Goal: Information Seeking & Learning: Check status

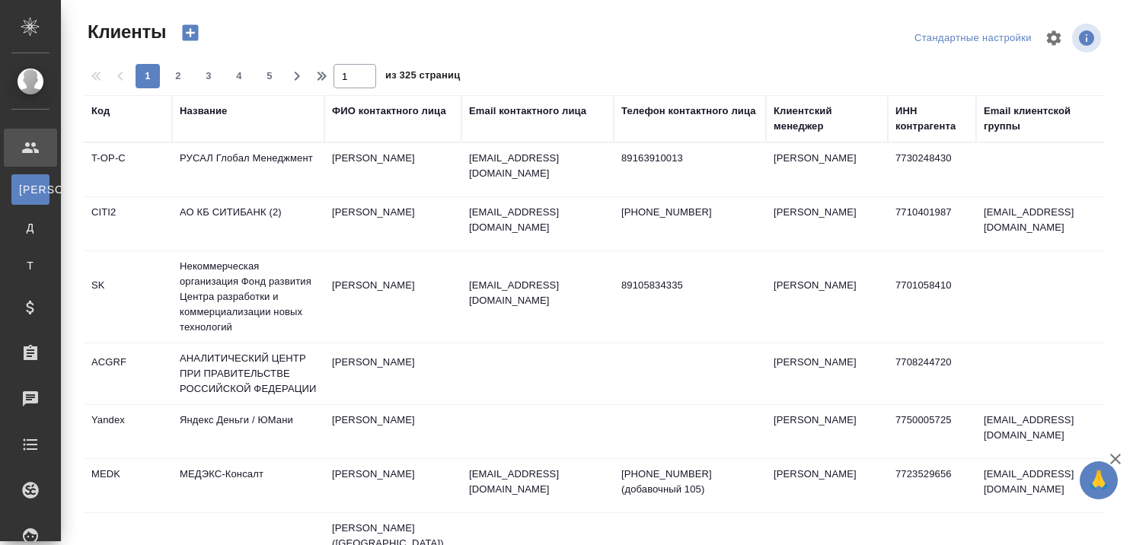
select select "RU"
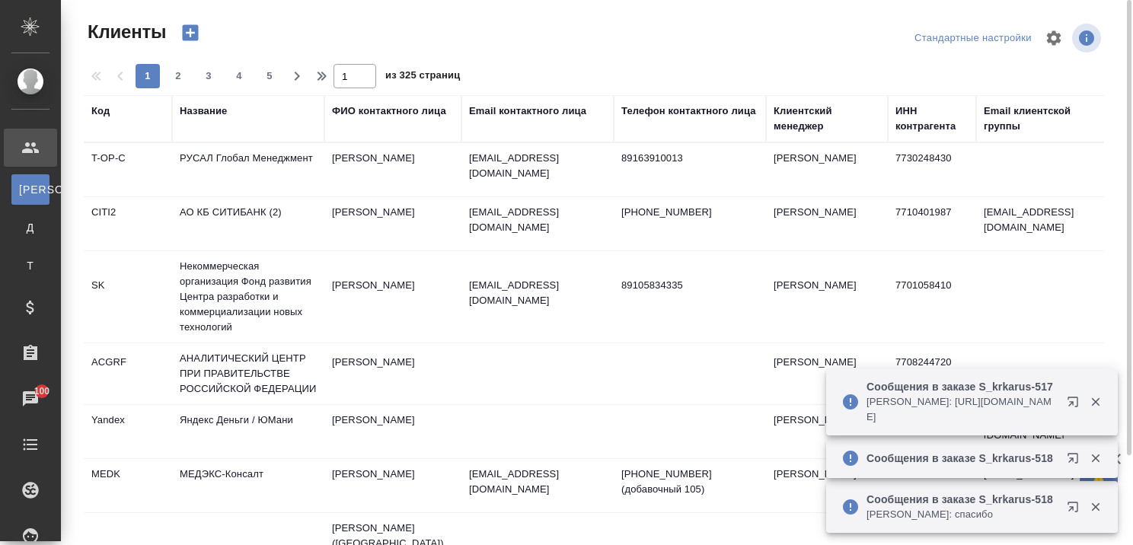
click at [209, 107] on div "Название" at bounding box center [203, 111] width 47 height 15
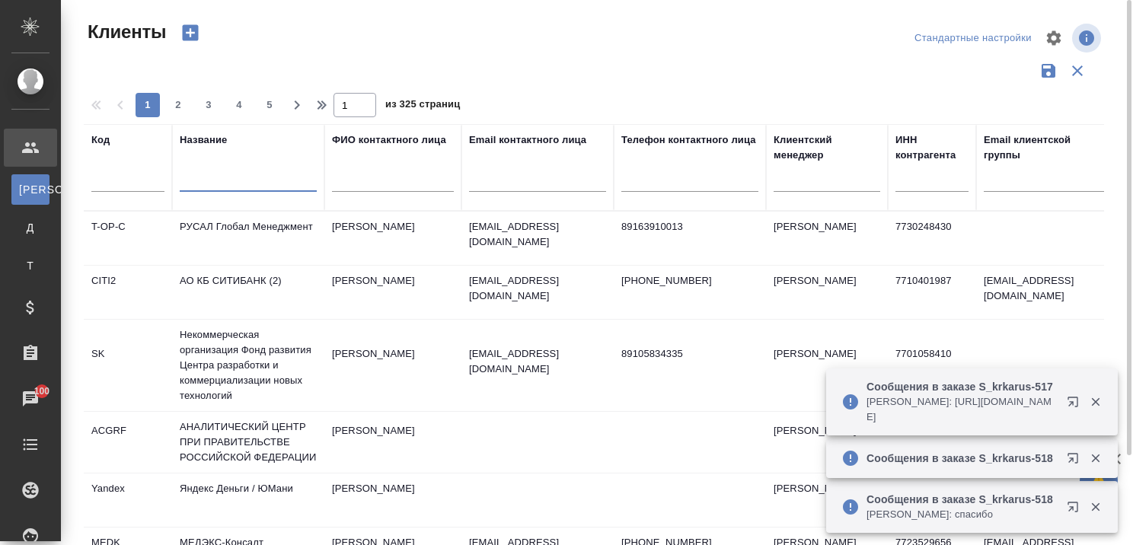
click at [206, 185] on input "text" at bounding box center [248, 182] width 137 height 19
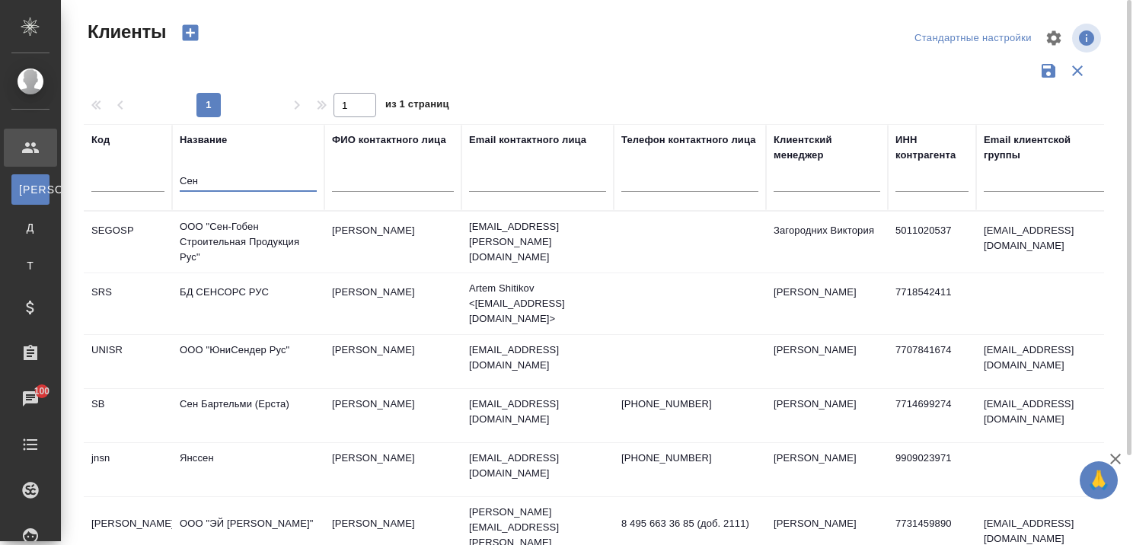
type input "Сен"
click at [221, 244] on td "ООО "Сен-Гобен Строительная Продукция Рус"" at bounding box center [248, 242] width 152 height 61
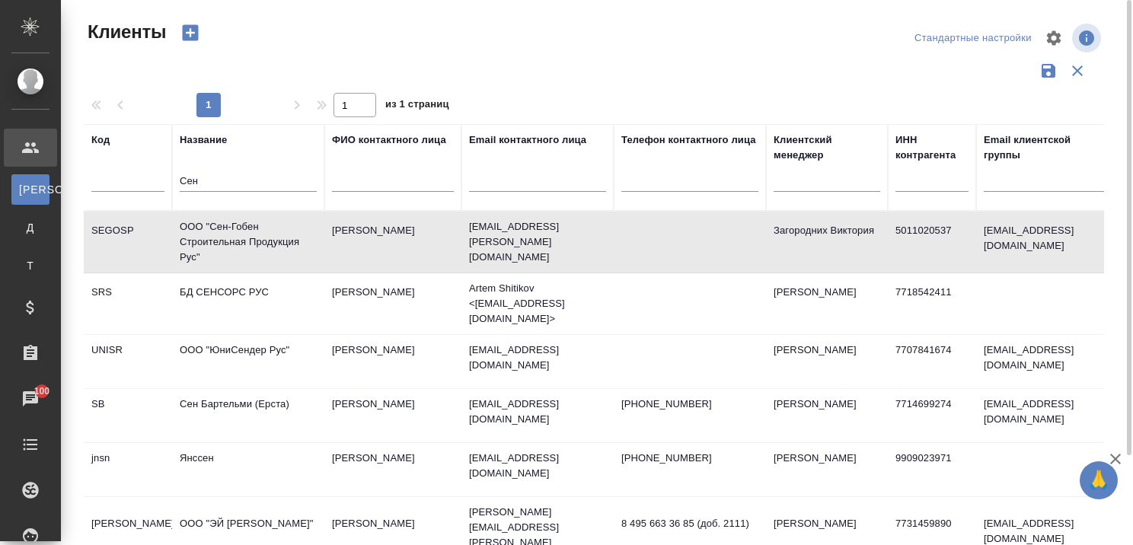
click at [221, 244] on td "ООО "Сен-Гобен Строительная Продукция Рус"" at bounding box center [248, 242] width 152 height 61
drag, startPoint x: 216, startPoint y: 183, endPoint x: 113, endPoint y: 181, distance: 103.6
click at [112, 187] on tr "Код Название Сен ФИО контактного лица Email контактного лица Телефон контактног…" at bounding box center [659, 167] width 1151 height 87
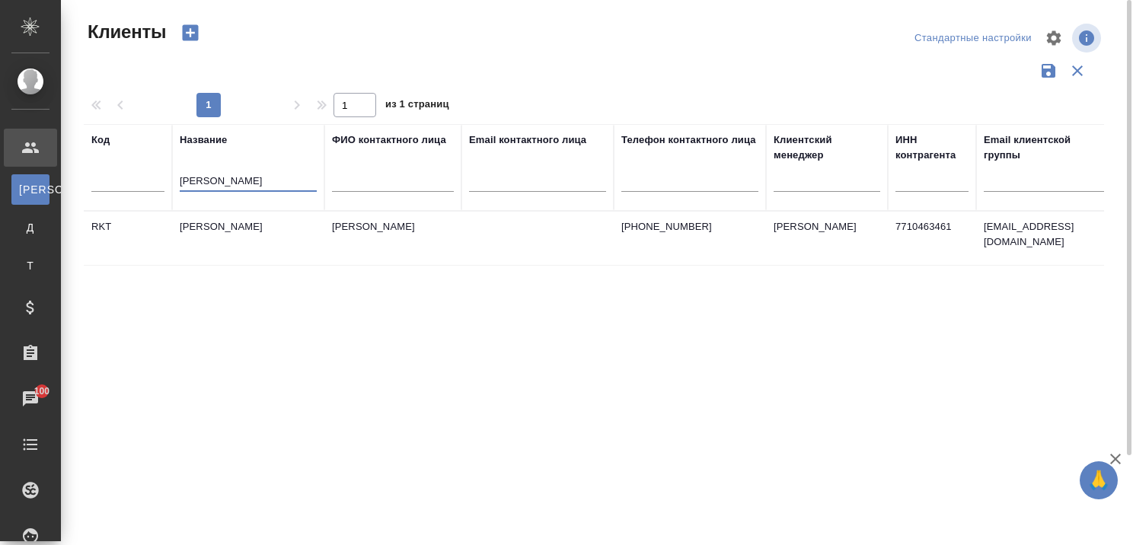
type input "Рекитт Бенкизер"
click at [241, 225] on td "Рекитт Бенкизер Хэлскэр" at bounding box center [248, 238] width 152 height 53
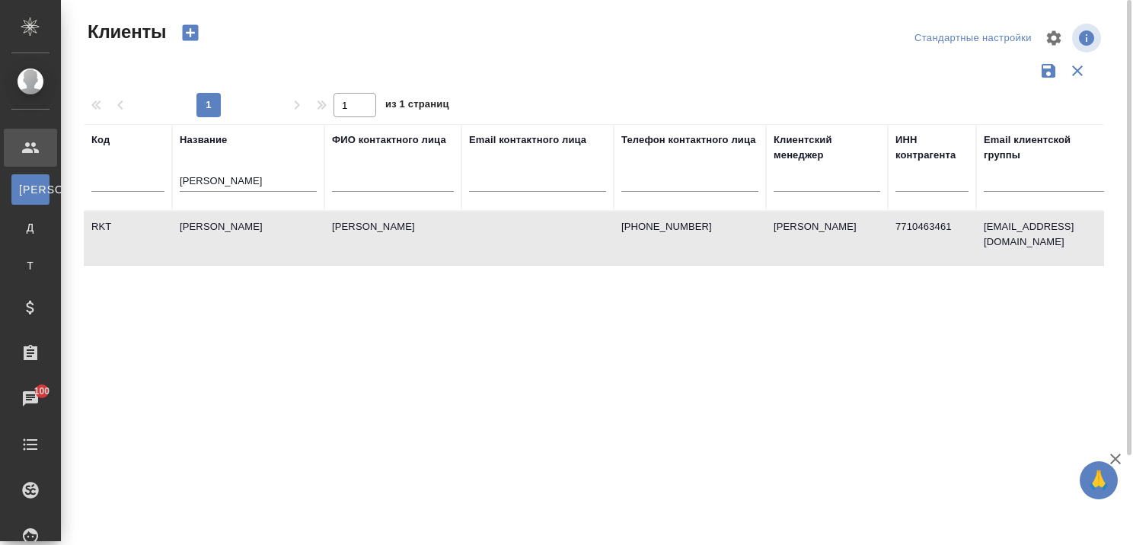
drag, startPoint x: 274, startPoint y: 180, endPoint x: 128, endPoint y: 201, distance: 147.7
click at [128, 201] on tr "Код Название Рекитт Бенкизер ФИО контактного лица Email контактного лица Телефо…" at bounding box center [659, 167] width 1151 height 87
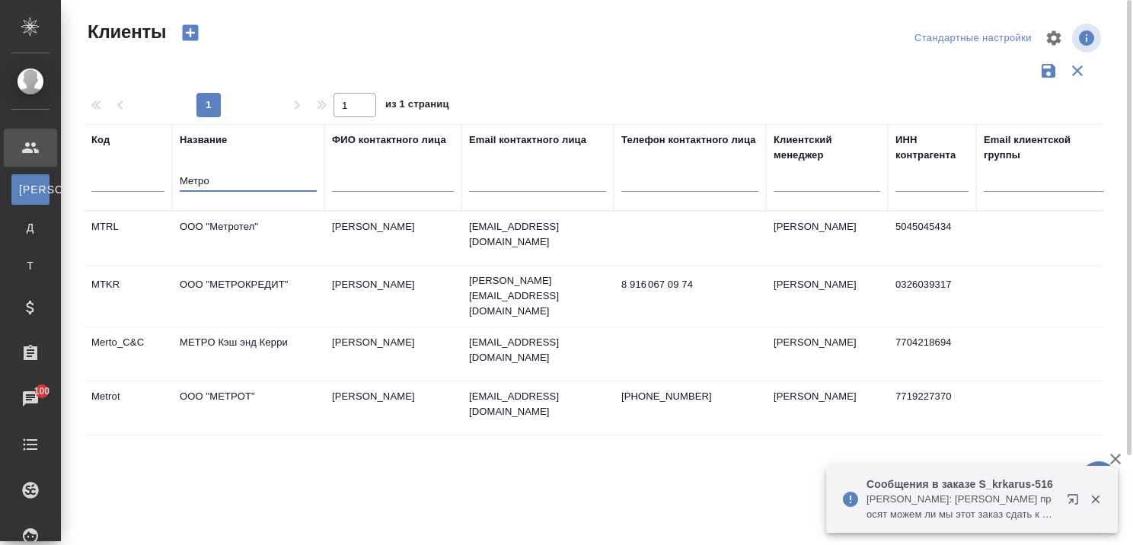
click at [253, 335] on td "МЕТРО Кэш энд Керри" at bounding box center [248, 353] width 152 height 53
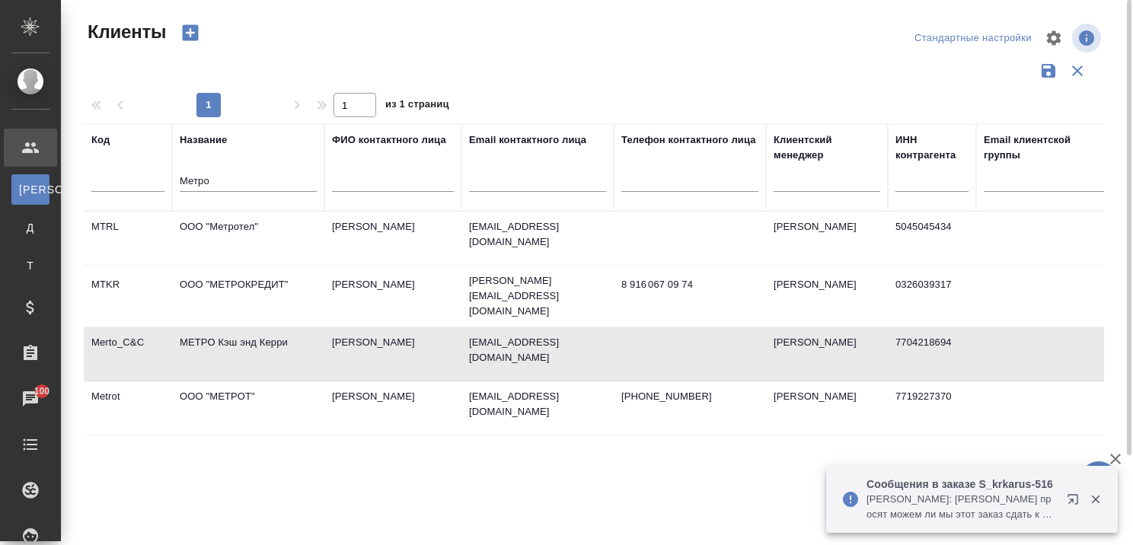
click at [253, 335] on td "МЕТРО Кэш энд Керри" at bounding box center [248, 353] width 152 height 53
click at [250, 178] on input "Метро" at bounding box center [248, 182] width 137 height 19
type input "М"
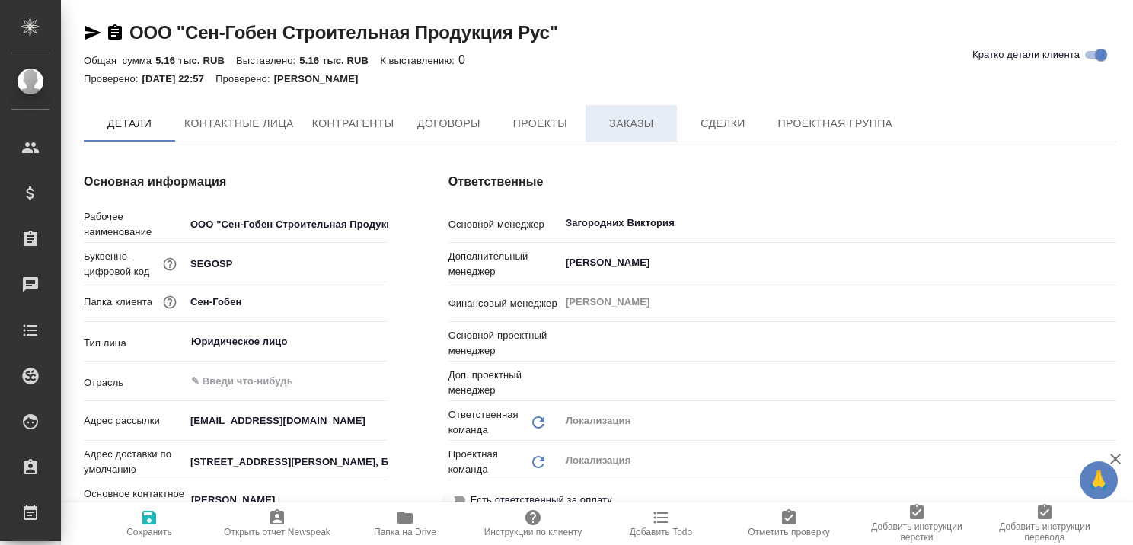
type textarea "x"
type input "Третьякова Ольга"
type input "Муталимов Марк"
type textarea "x"
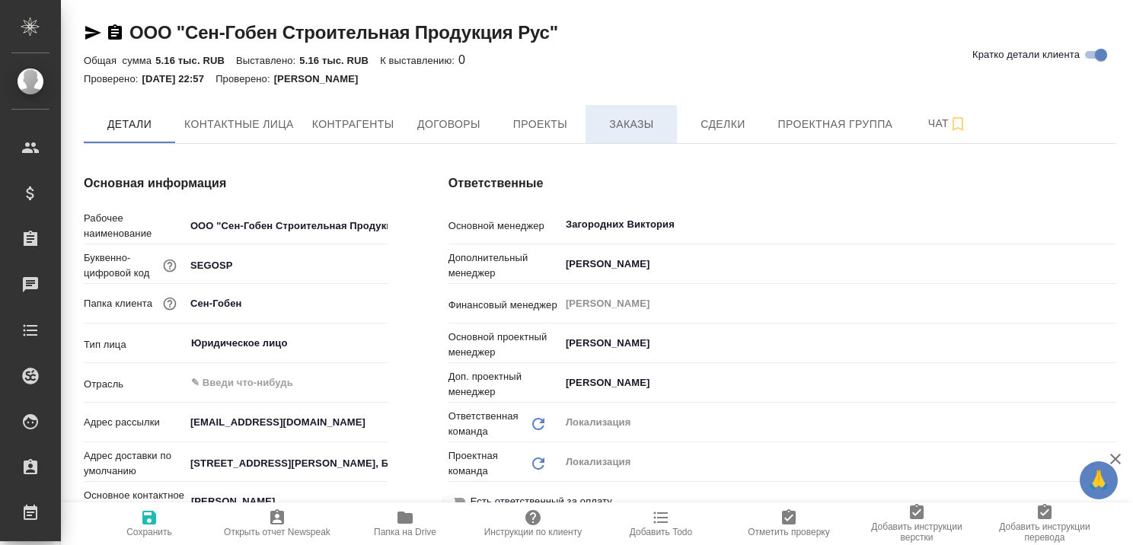
type textarea "x"
click at [262, 128] on span "Контактные лица" at bounding box center [239, 124] width 110 height 19
select select "RU"
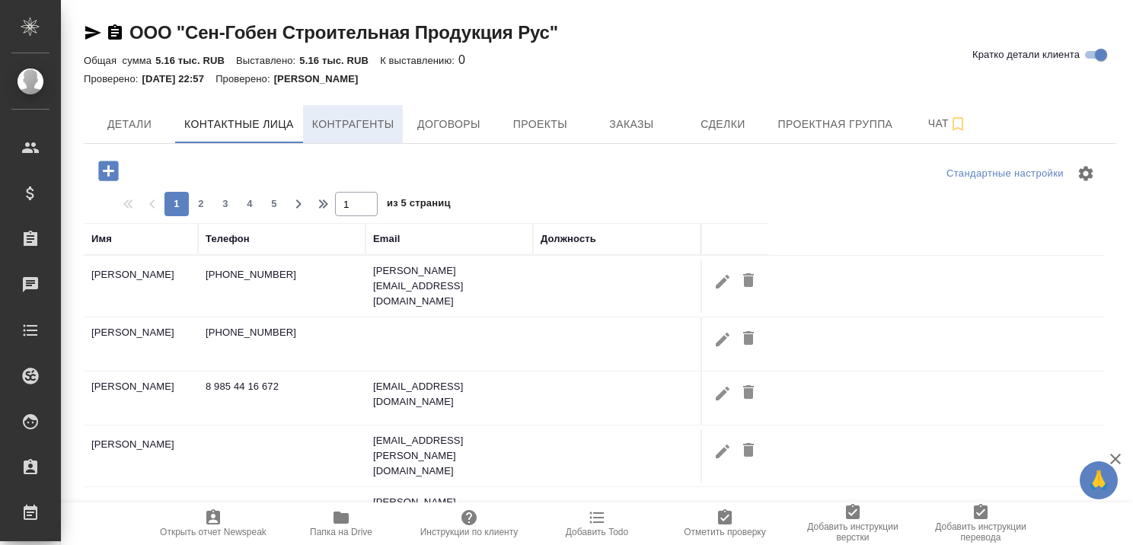
click at [356, 122] on span "Контрагенты" at bounding box center [353, 124] width 82 height 19
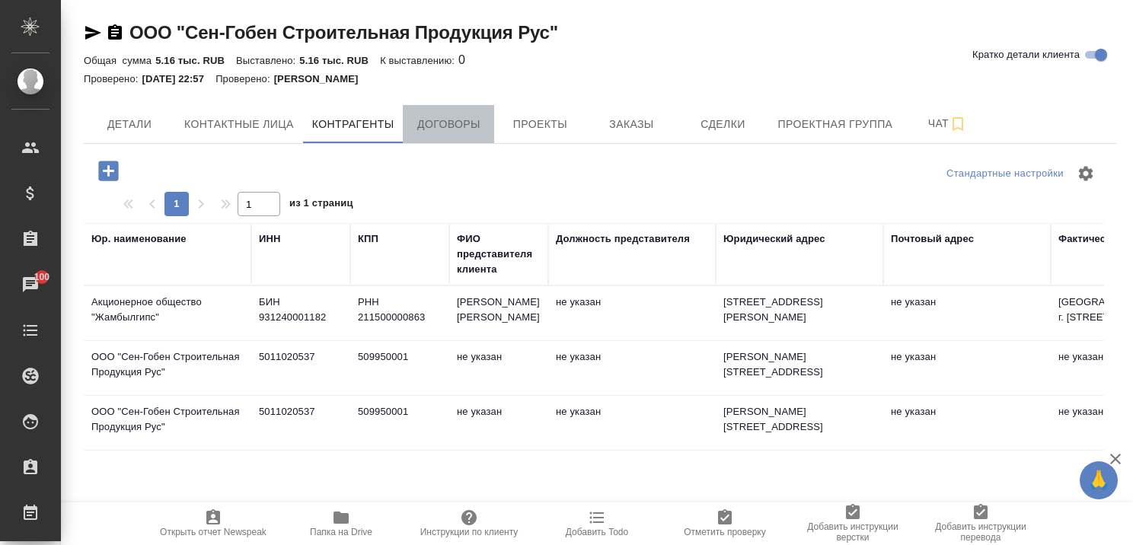
click at [448, 122] on span "Договоры" at bounding box center [448, 124] width 73 height 19
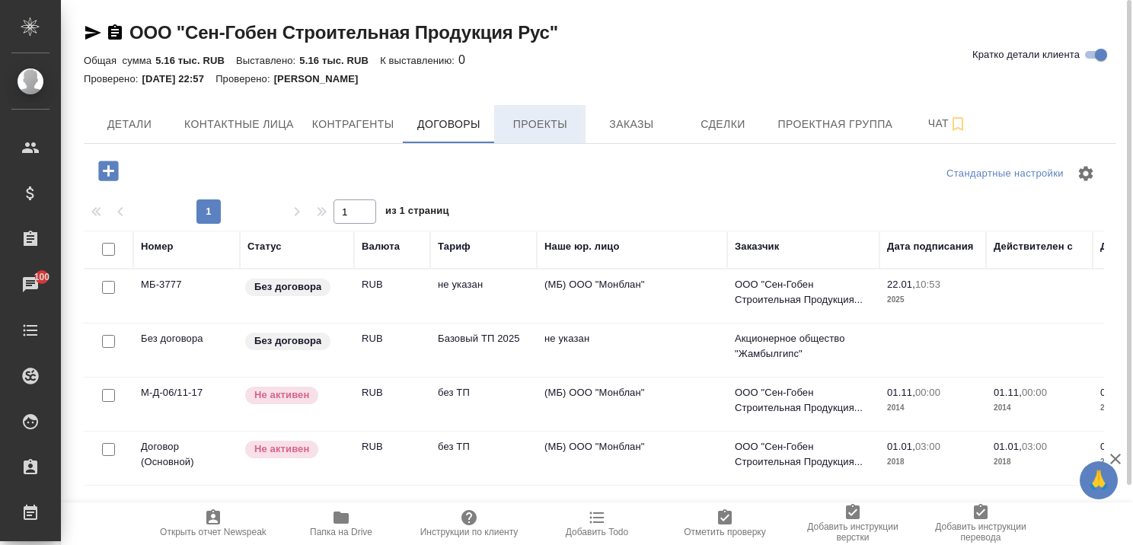
click at [556, 120] on span "Проекты" at bounding box center [539, 124] width 73 height 19
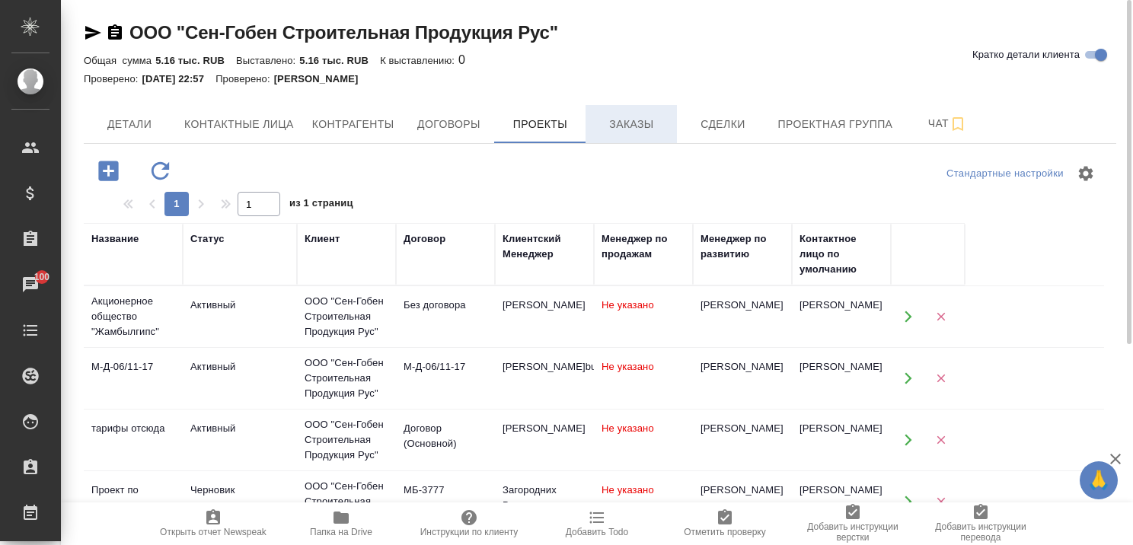
click at [622, 131] on span "Заказы" at bounding box center [631, 124] width 73 height 19
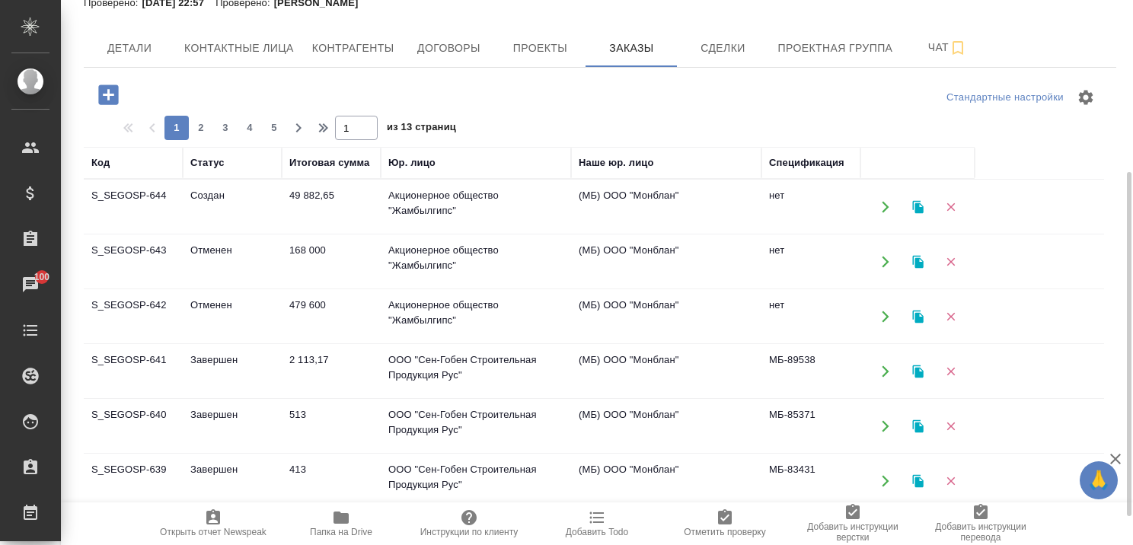
scroll to position [228, 0]
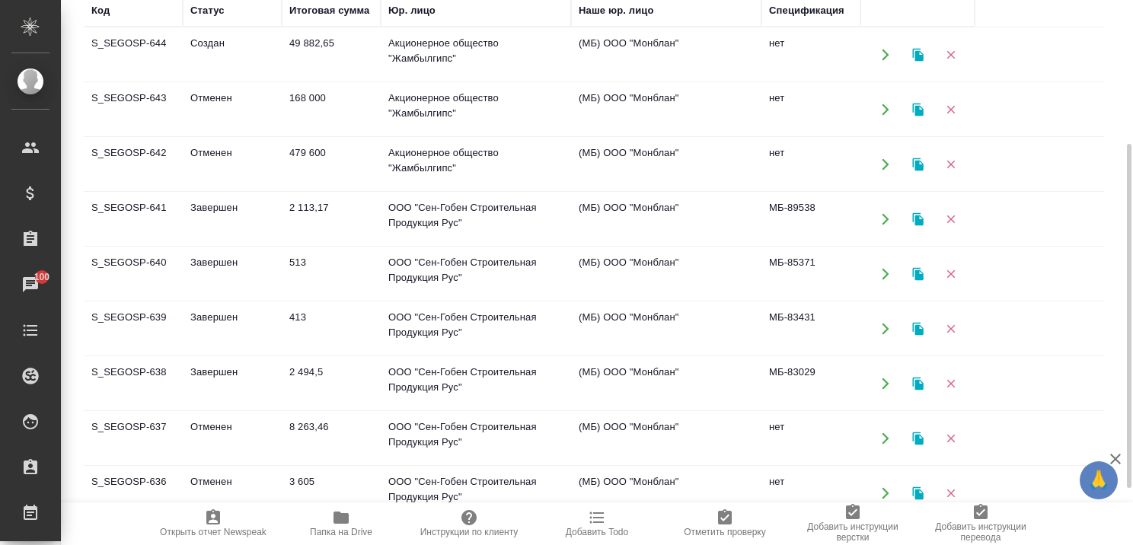
click at [226, 201] on td "Завершен" at bounding box center [232, 219] width 99 height 53
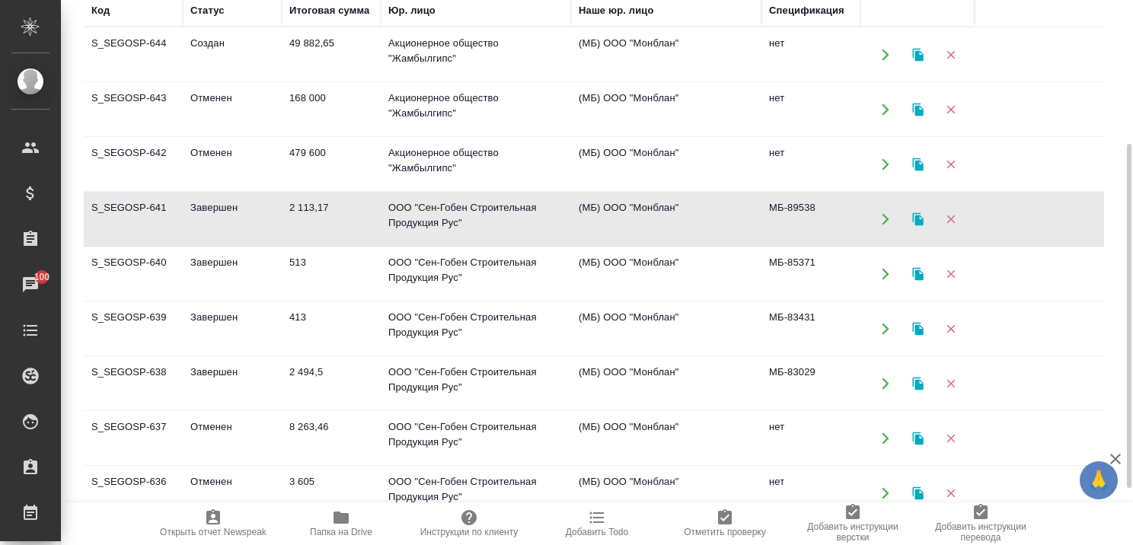
click at [226, 201] on td "Завершен" at bounding box center [232, 219] width 99 height 53
click at [206, 46] on td "Создан" at bounding box center [232, 54] width 99 height 53
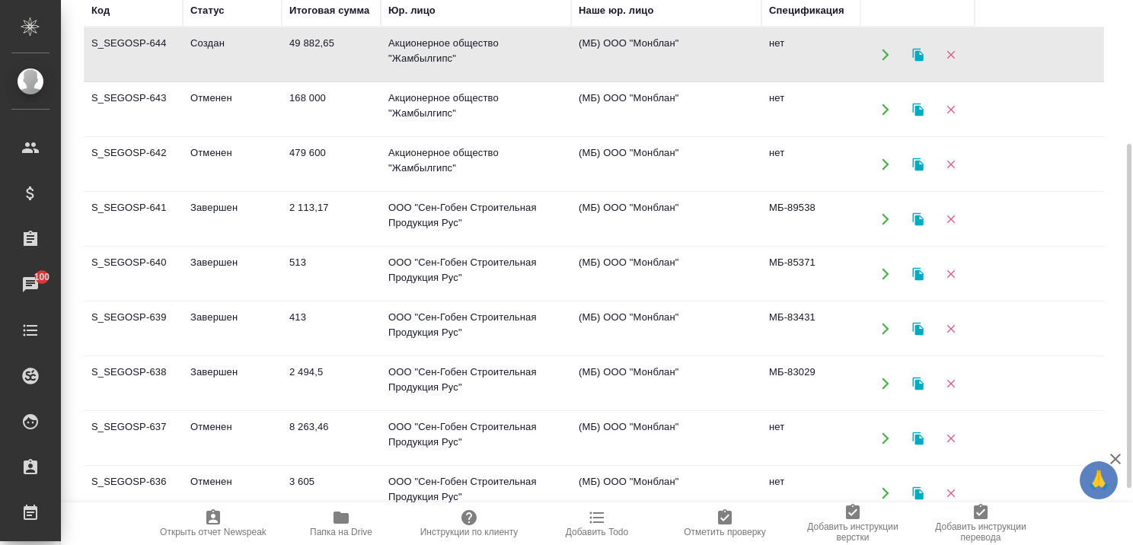
click at [206, 46] on td "Создан" at bounding box center [232, 54] width 99 height 53
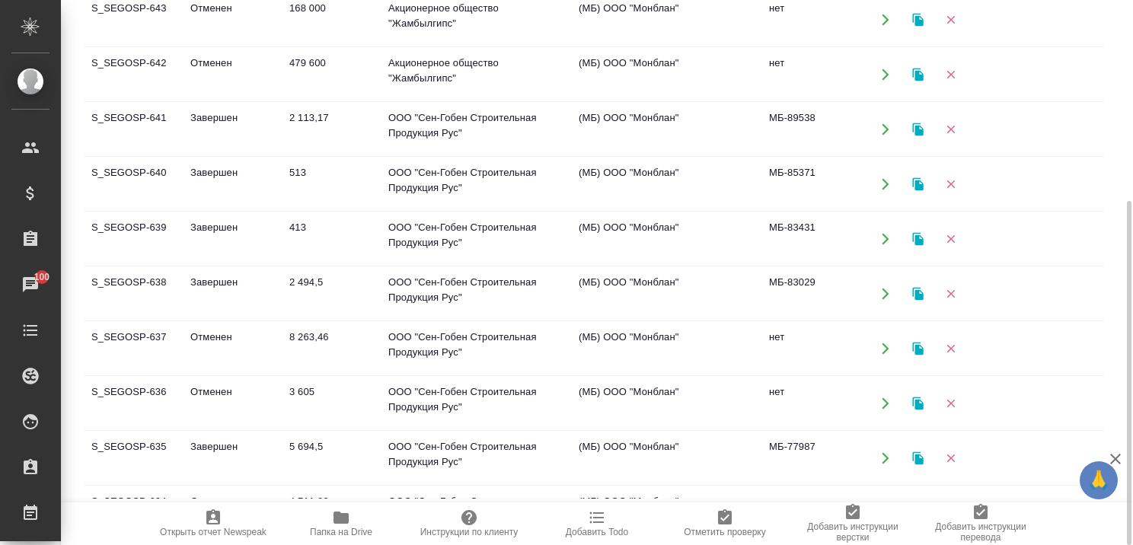
scroll to position [76, 0]
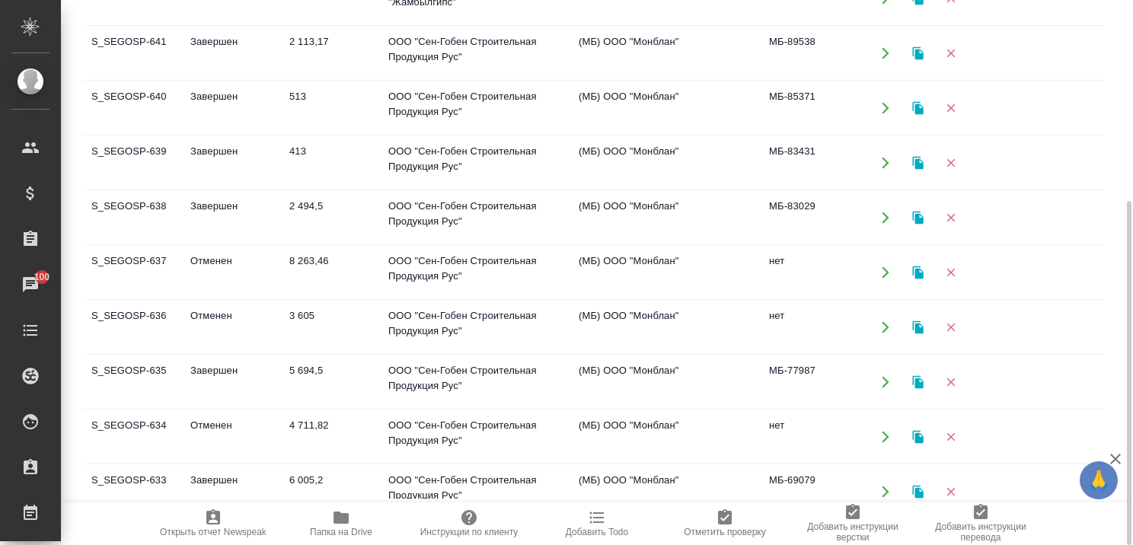
click at [207, 365] on td "Завершен" at bounding box center [232, 382] width 99 height 53
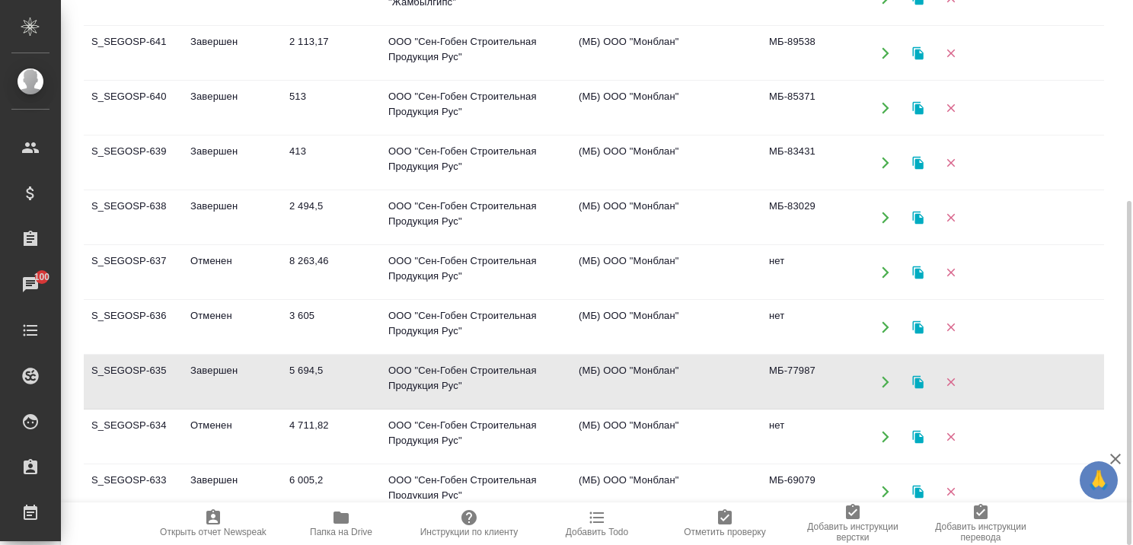
click at [207, 365] on td "Завершен" at bounding box center [232, 382] width 99 height 53
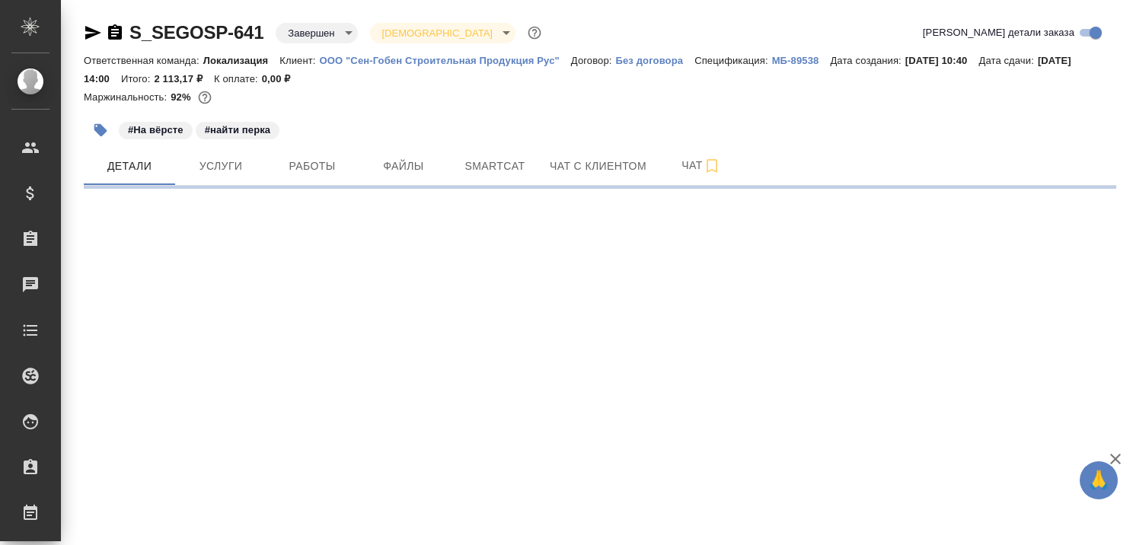
select select "RU"
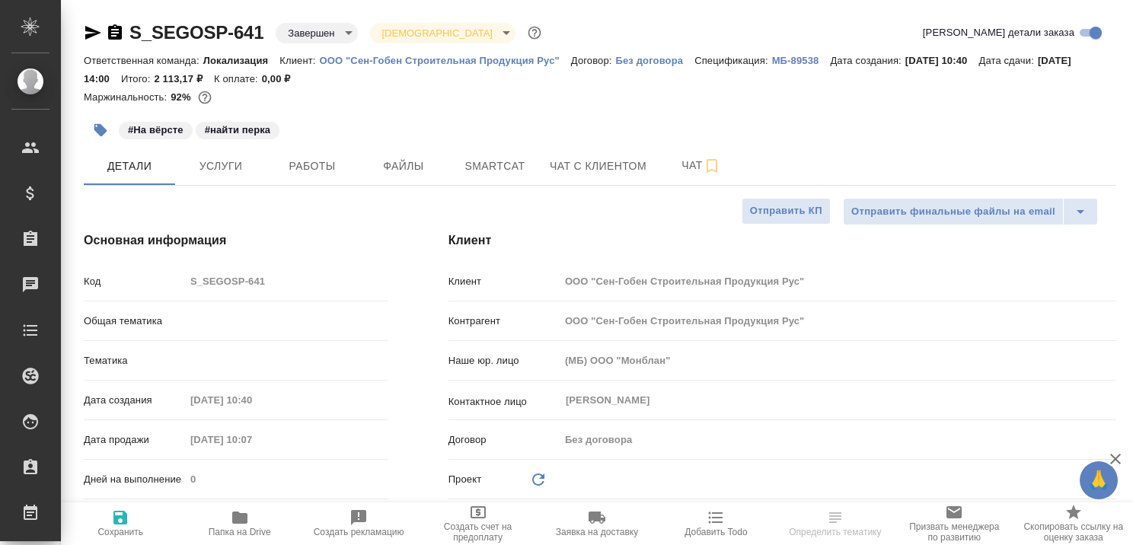
type textarea "x"
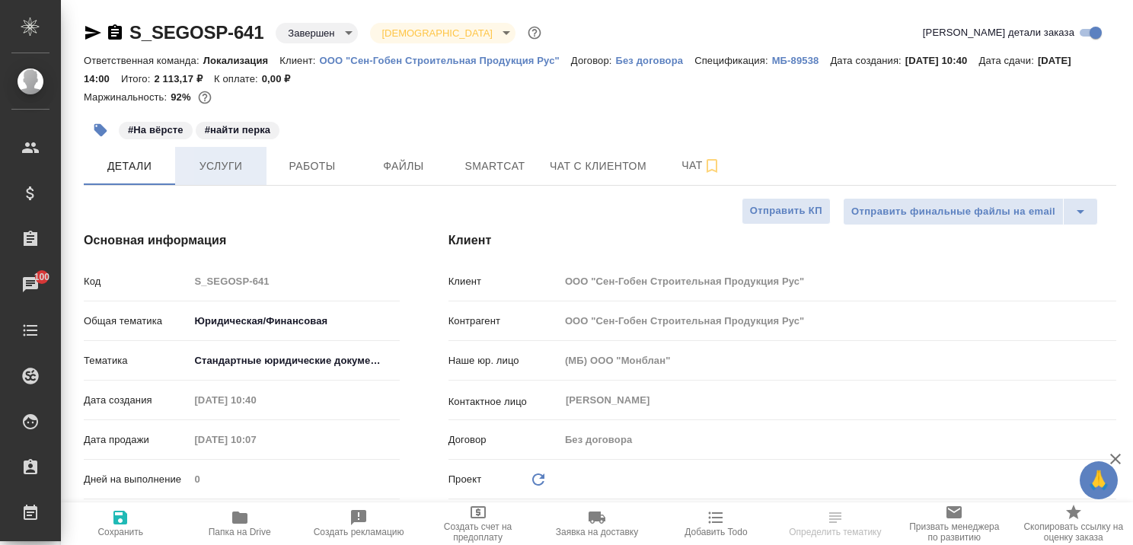
click at [231, 170] on span "Услуги" at bounding box center [220, 166] width 73 height 19
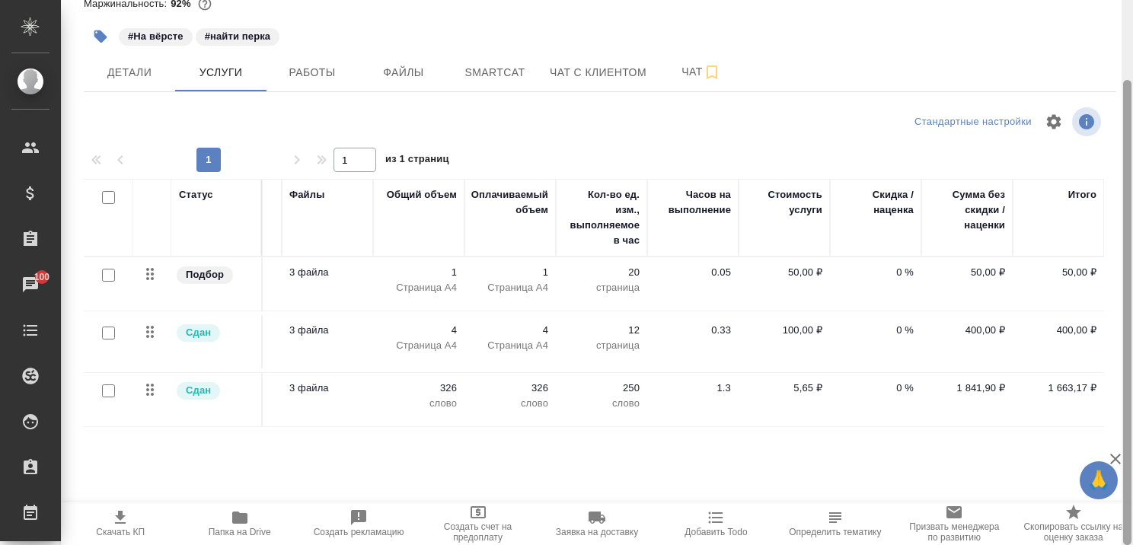
scroll to position [0, 365]
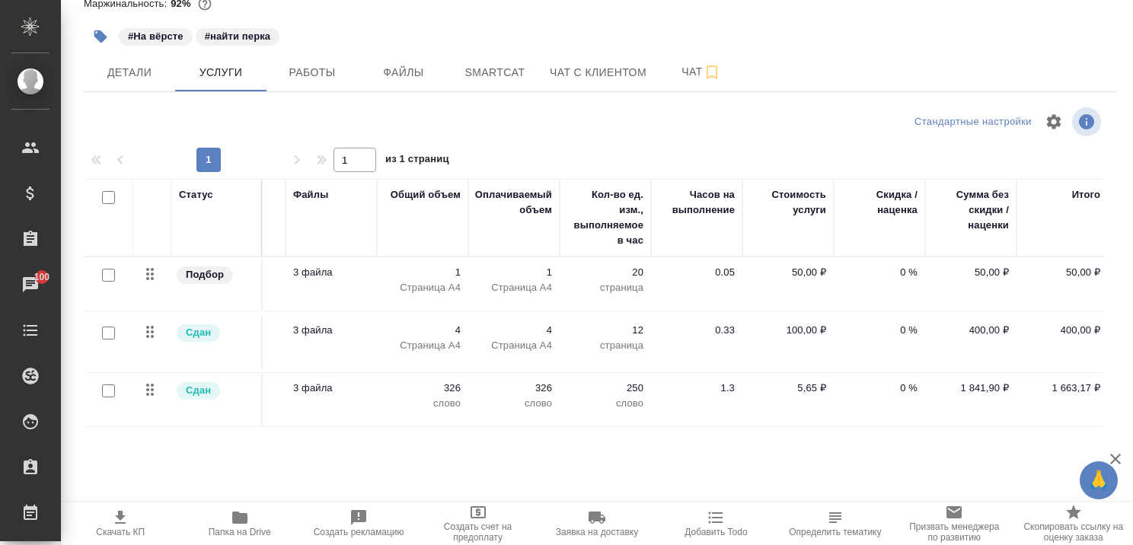
click at [1114, 460] on icon "button" at bounding box center [1115, 459] width 11 height 11
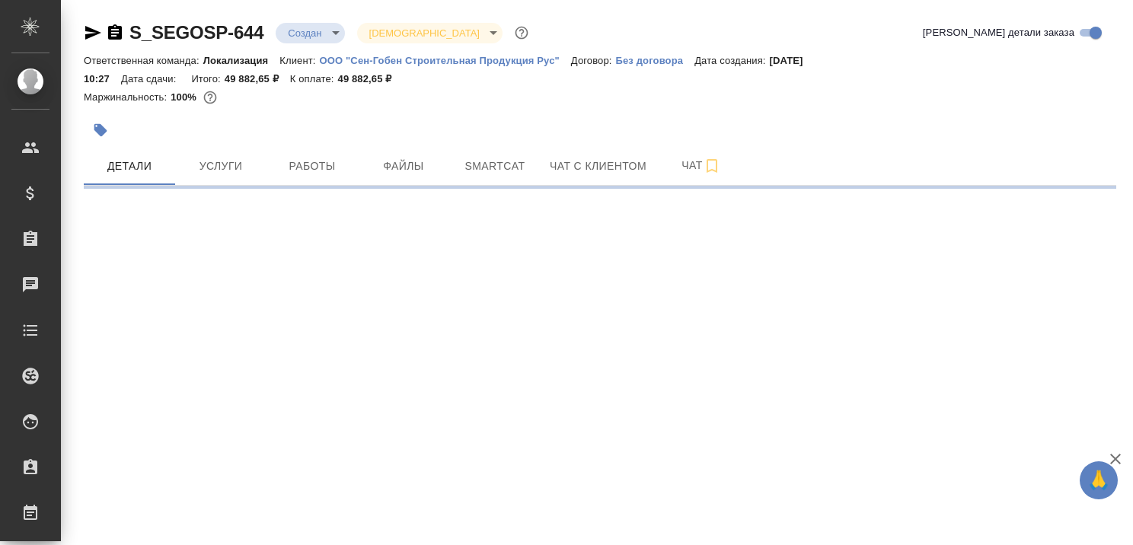
select select "RU"
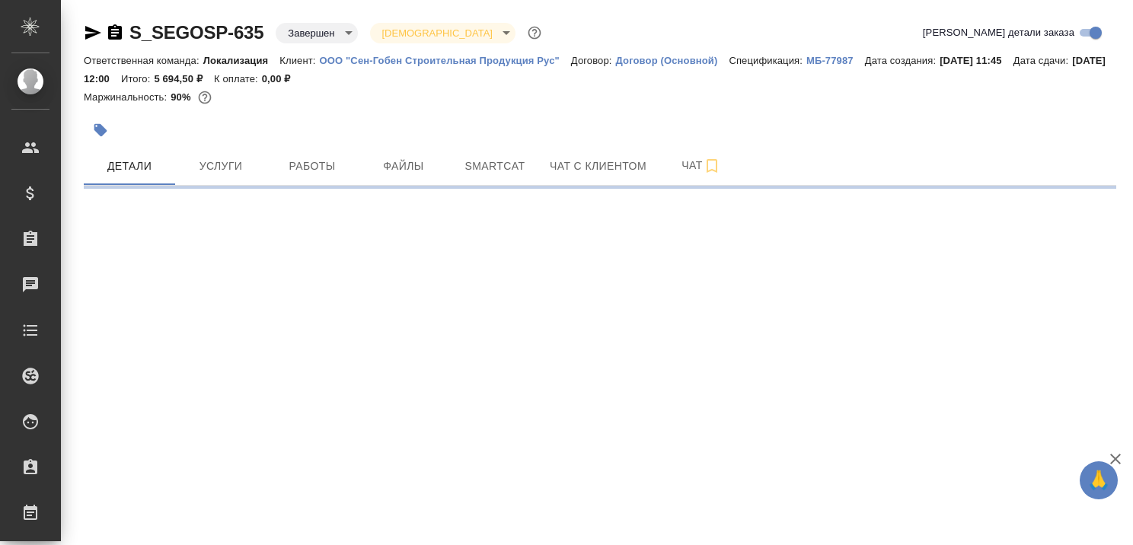
select select "RU"
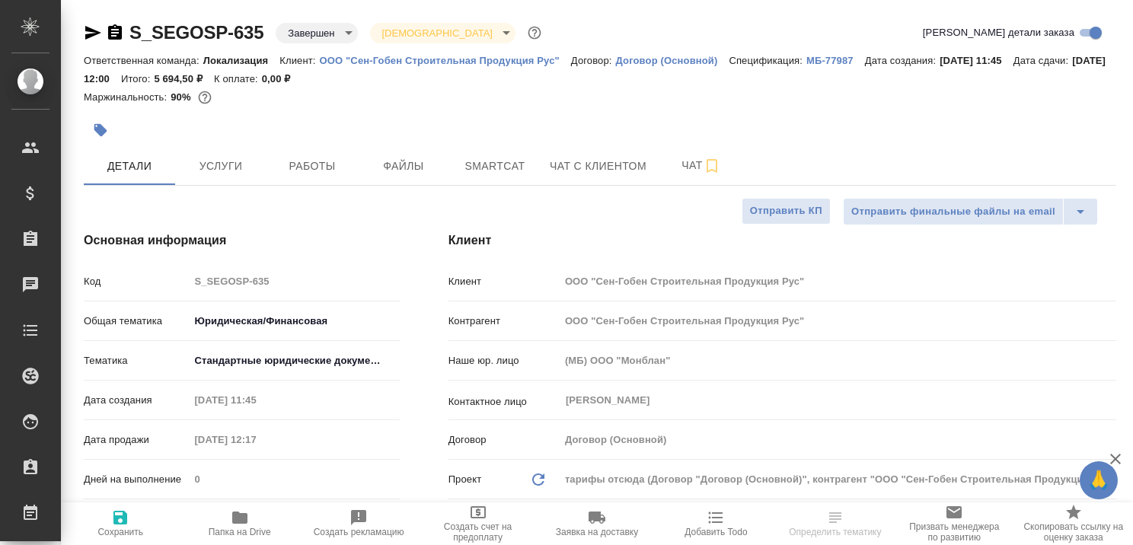
type textarea "x"
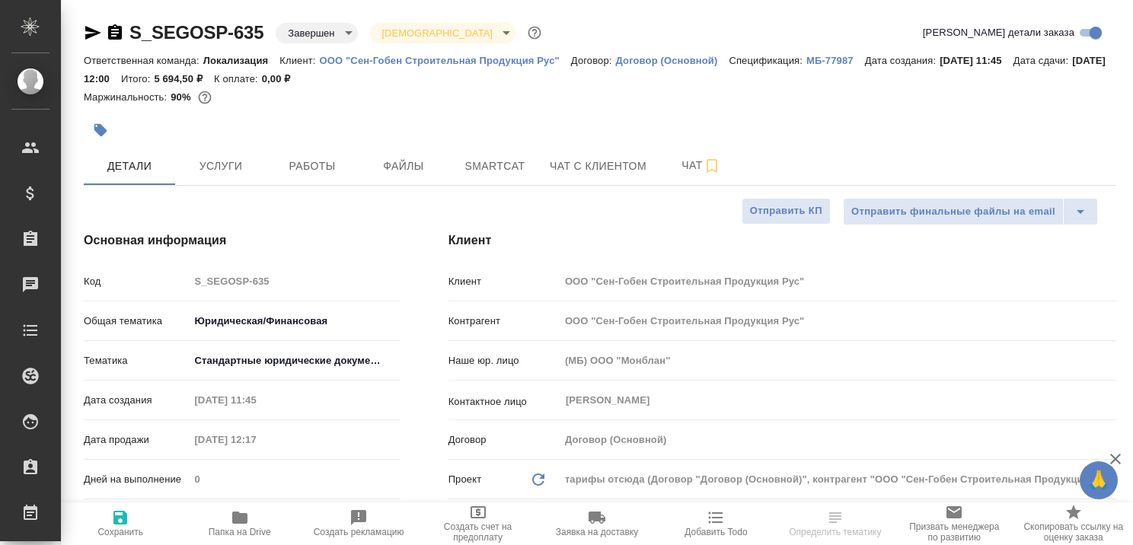
type textarea "x"
click at [229, 162] on span "Услуги" at bounding box center [220, 166] width 73 height 19
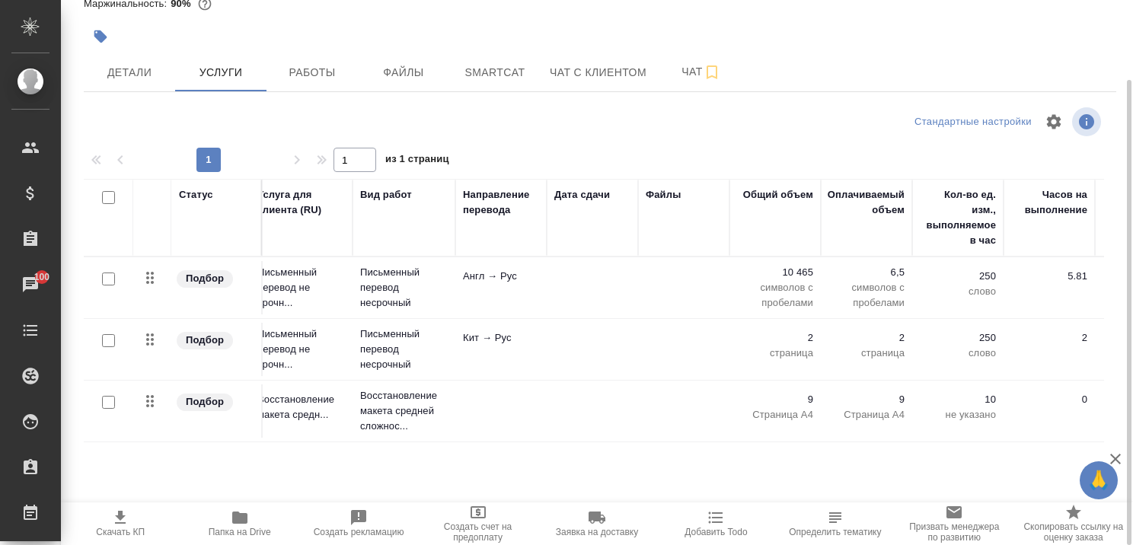
scroll to position [0, 8]
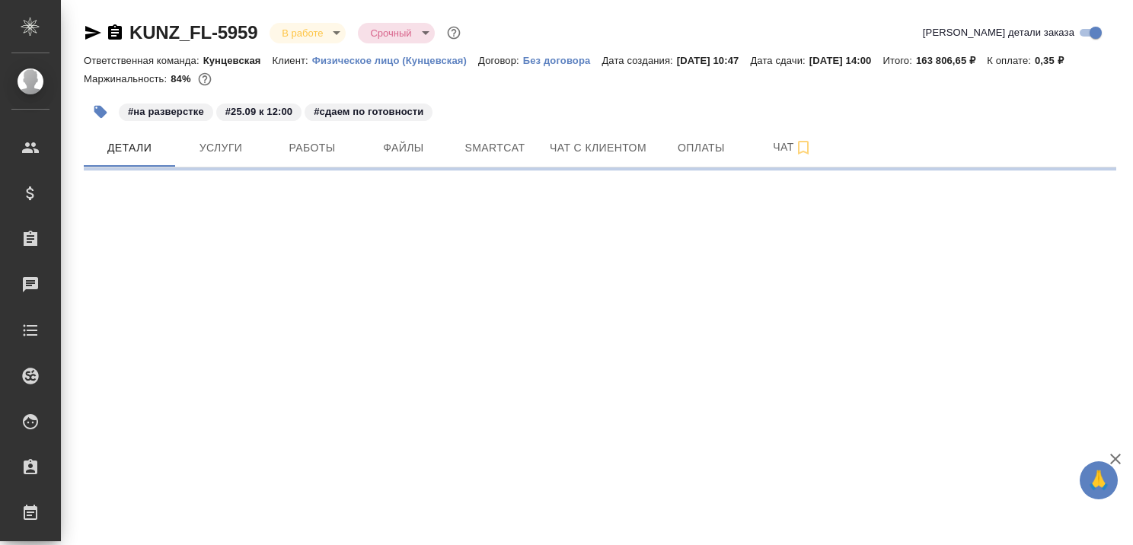
select select "RU"
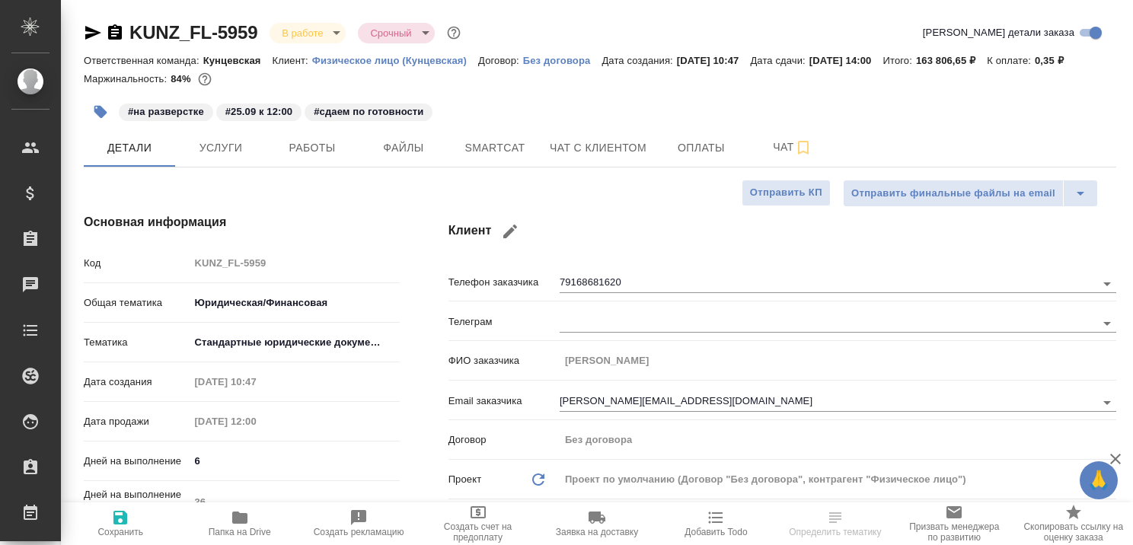
type textarea "x"
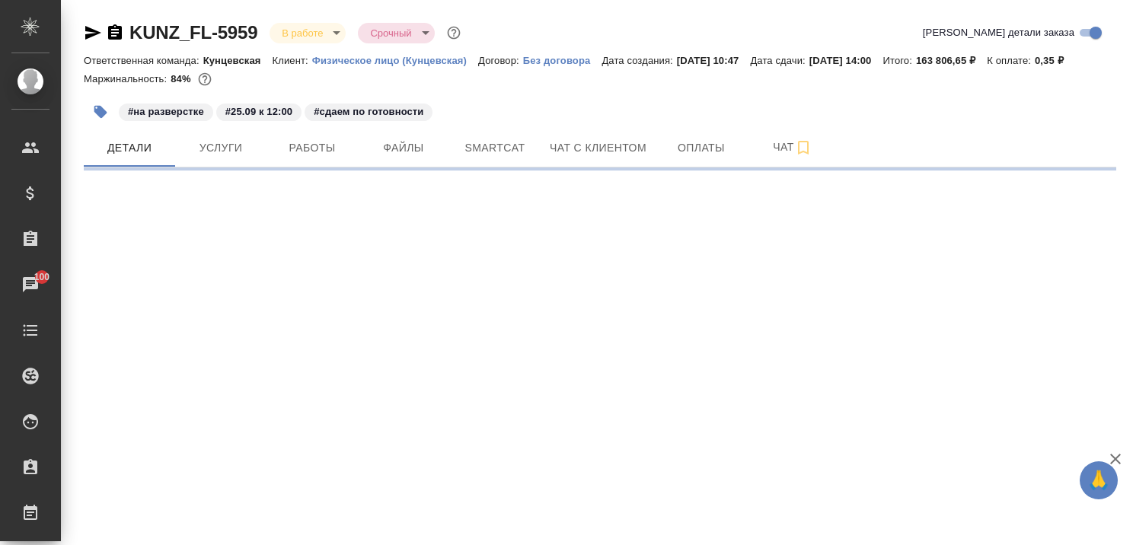
select select "RU"
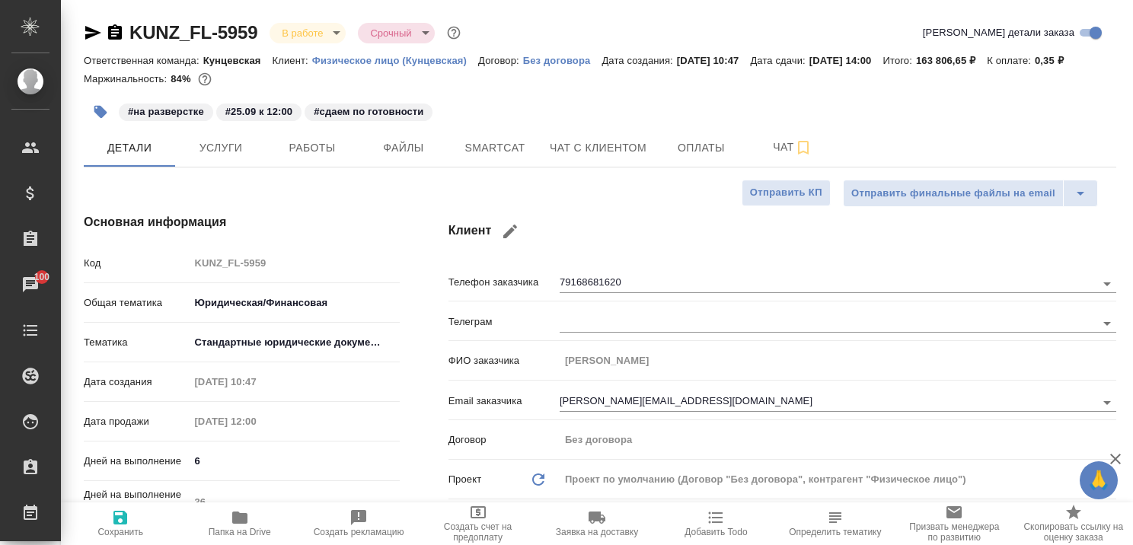
type textarea "x"
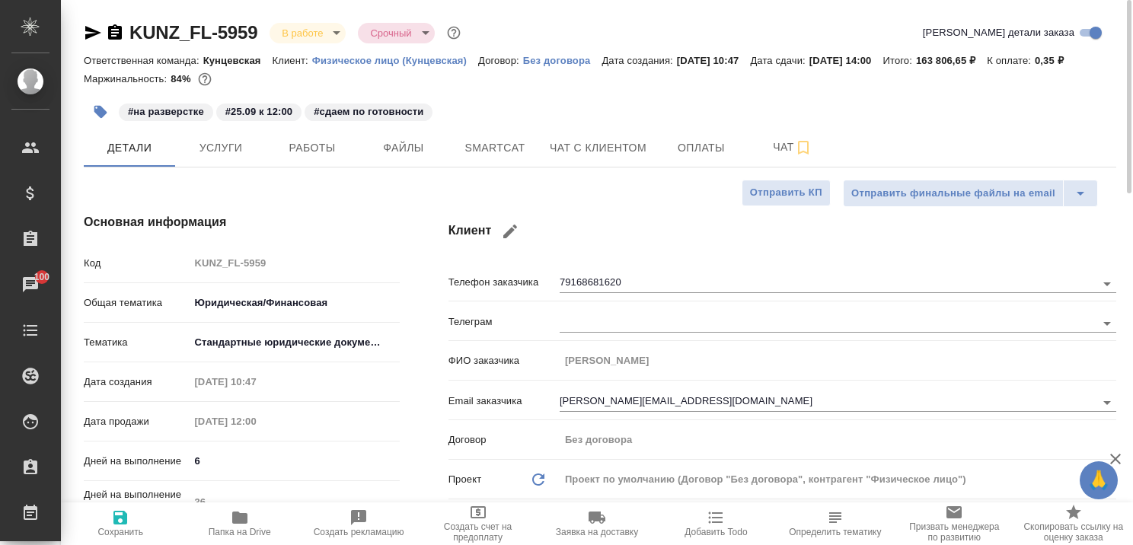
type textarea "x"
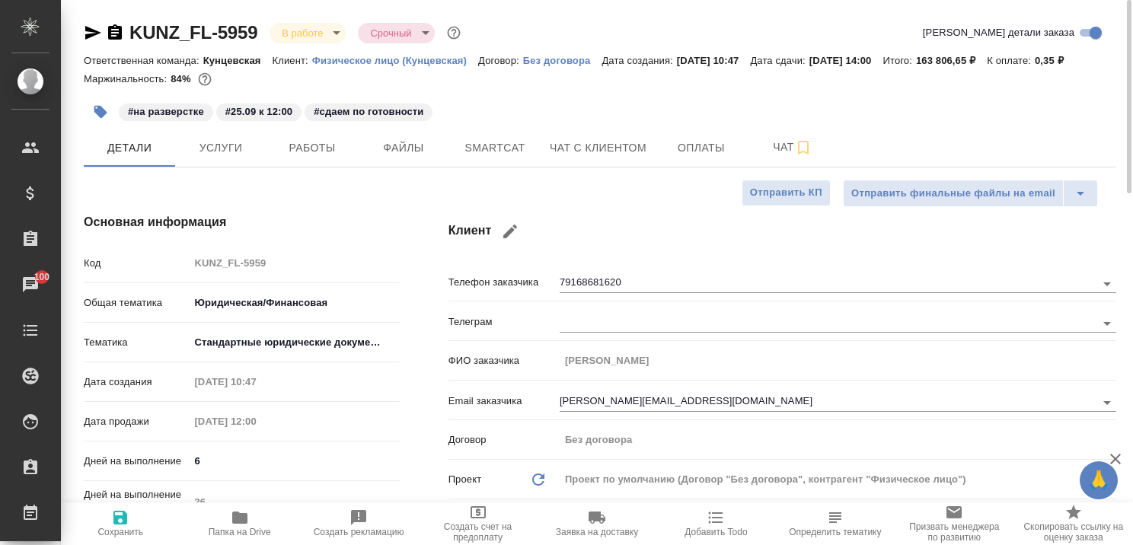
type textarea "x"
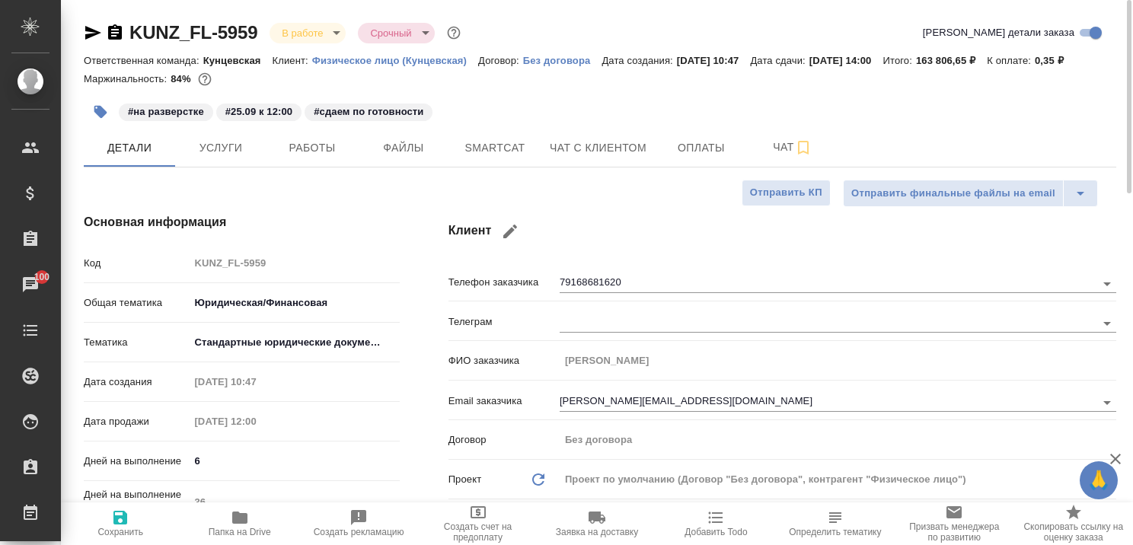
type textarea "x"
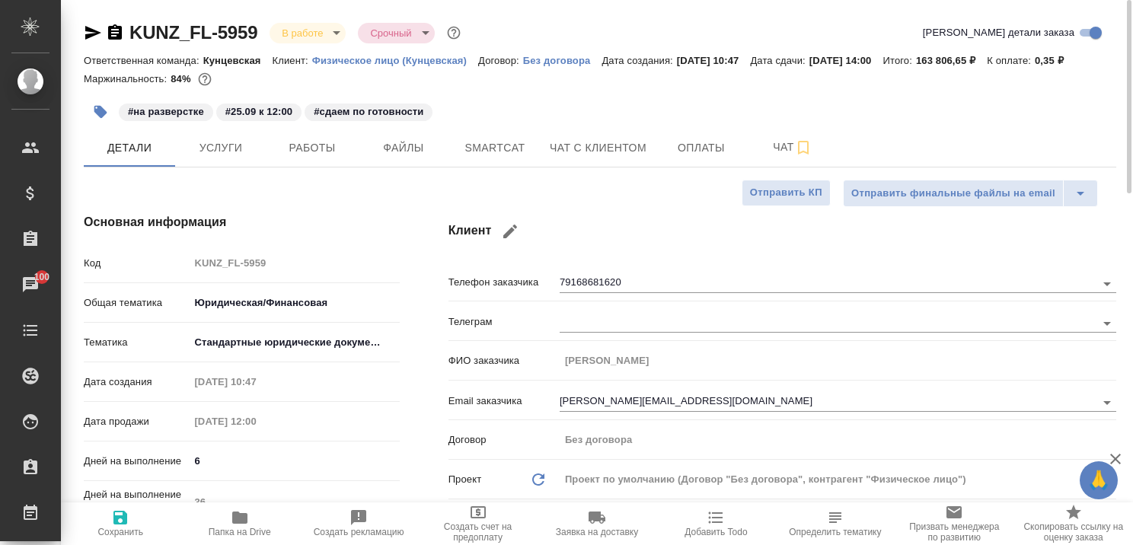
type textarea "x"
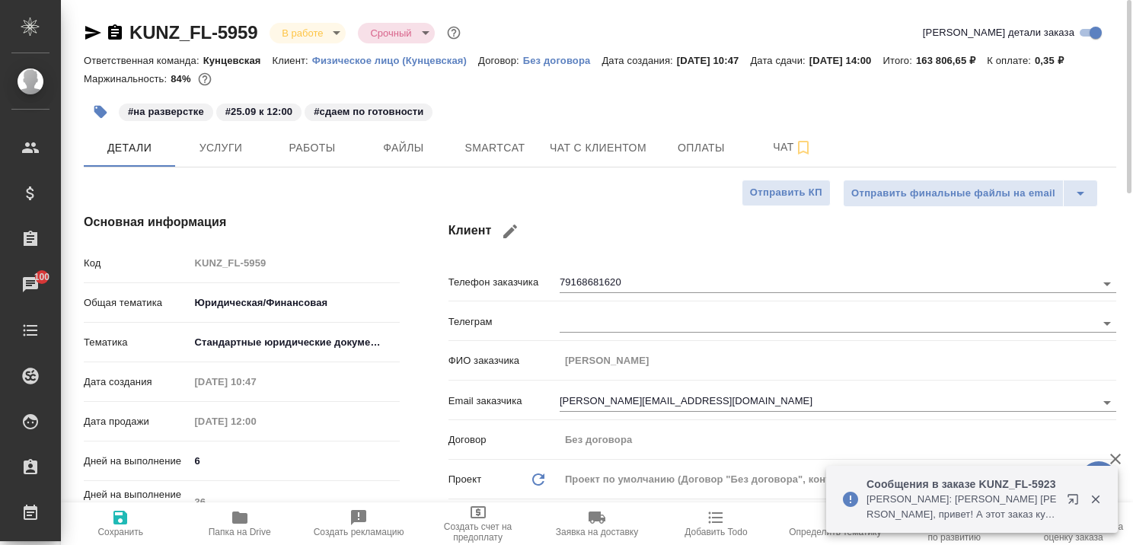
type textarea "x"
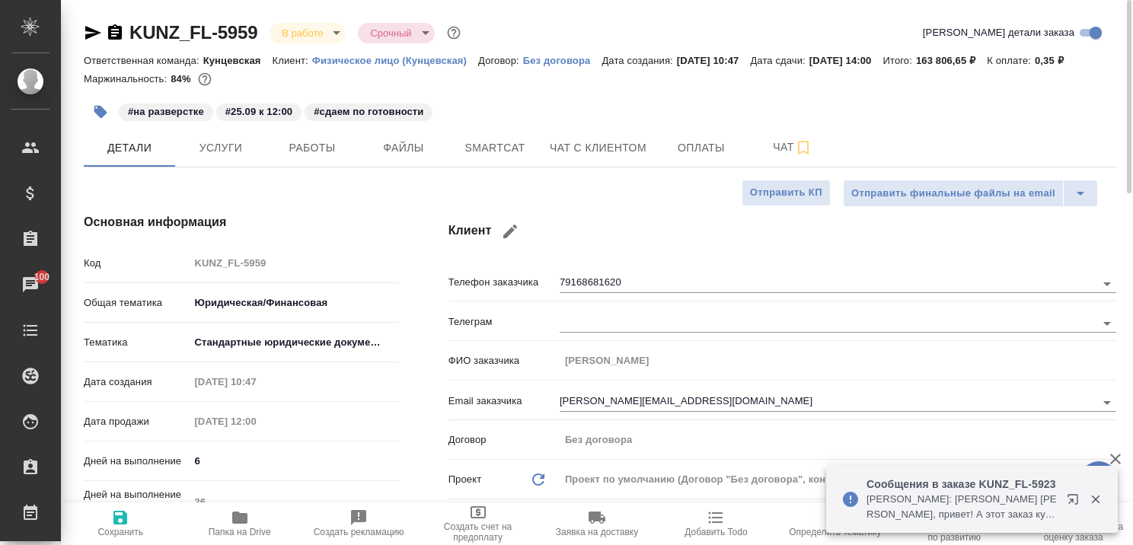
type textarea "x"
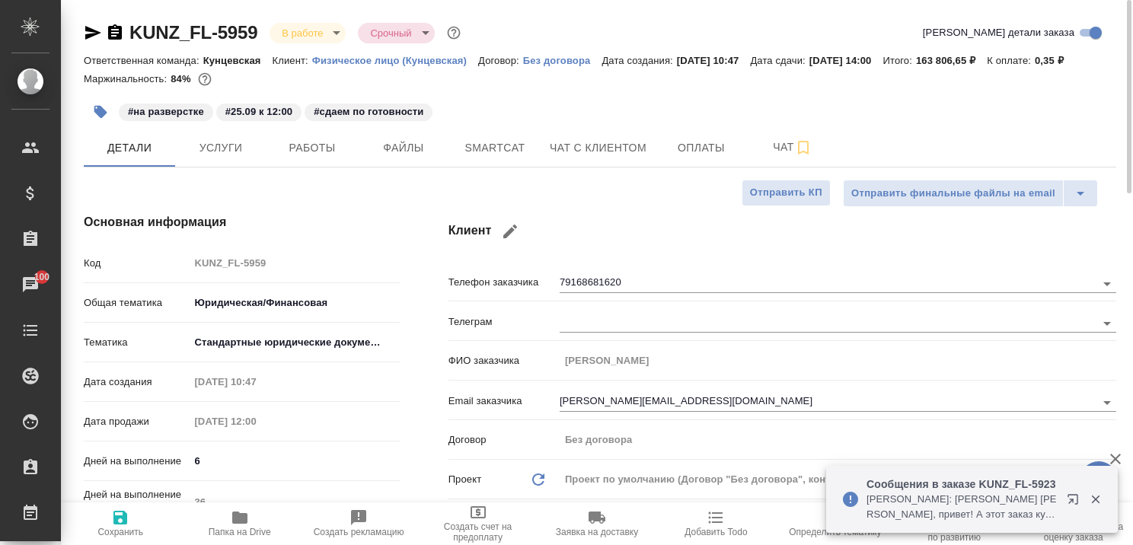
type textarea "x"
click at [231, 145] on span "Услуги" at bounding box center [220, 148] width 73 height 19
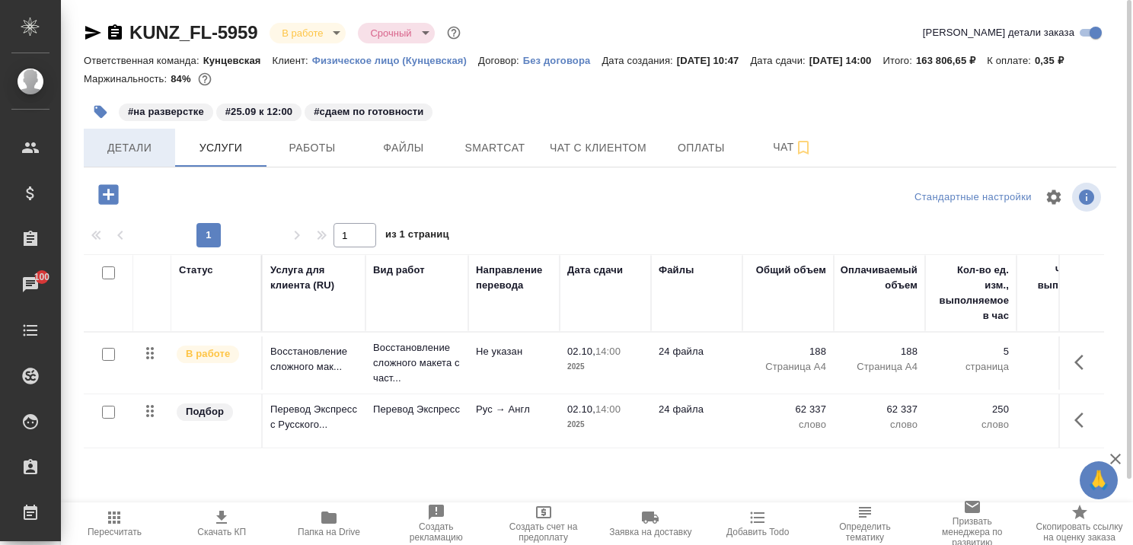
click at [140, 150] on span "Детали" at bounding box center [129, 148] width 73 height 19
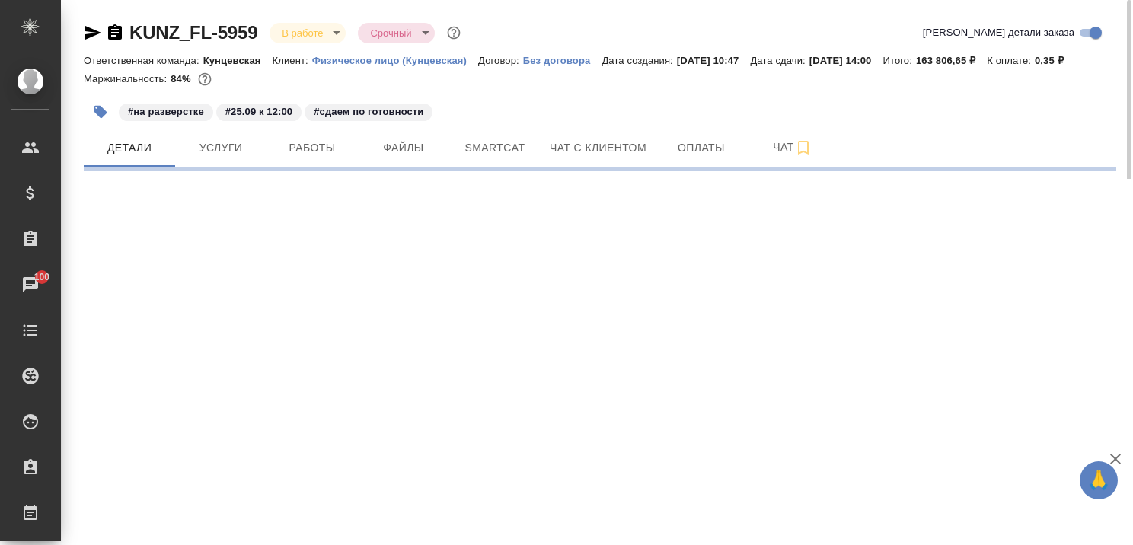
select select "RU"
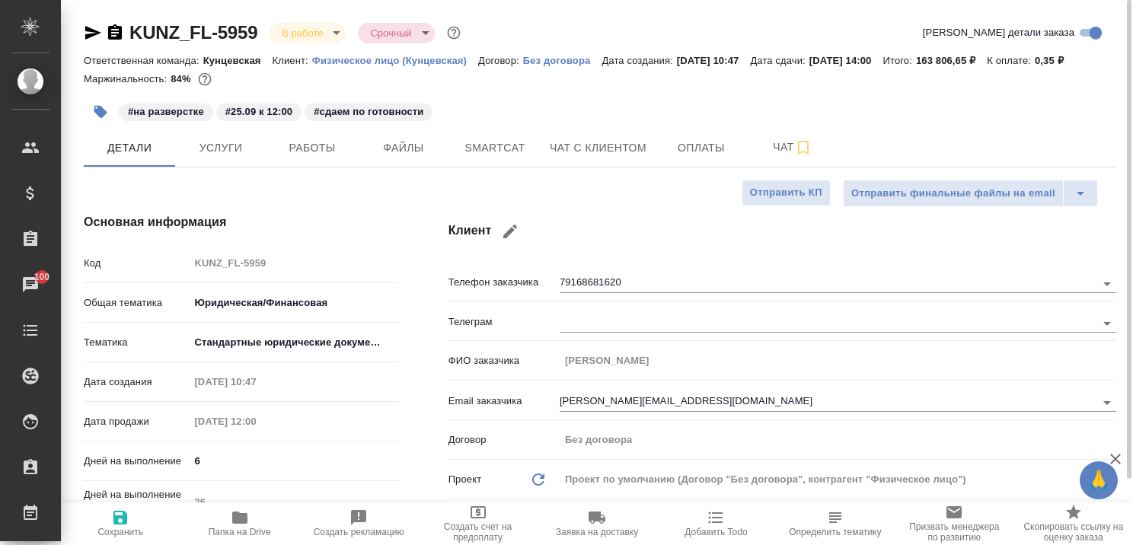
type textarea "x"
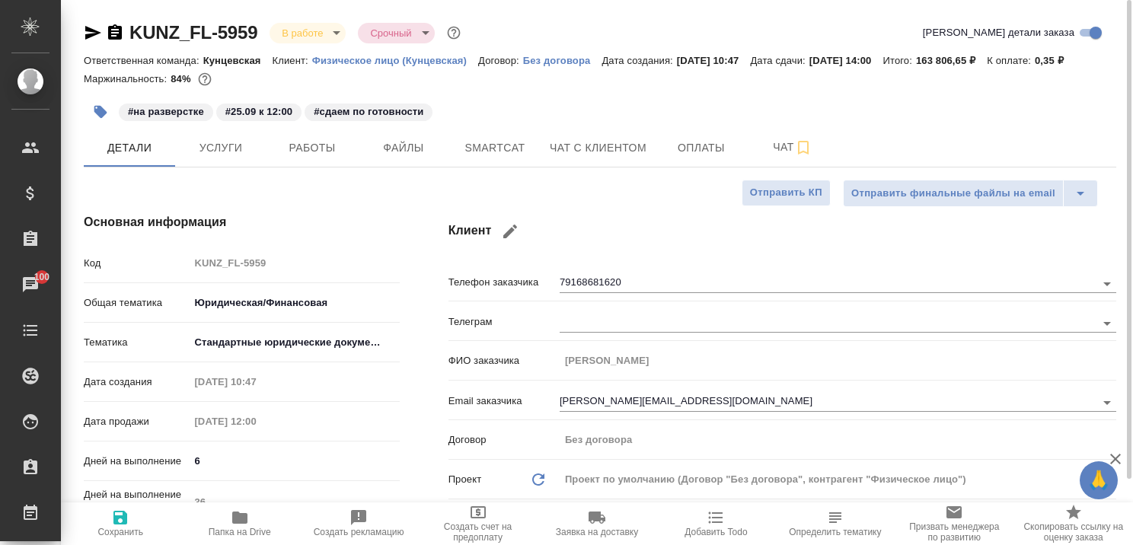
type textarea "x"
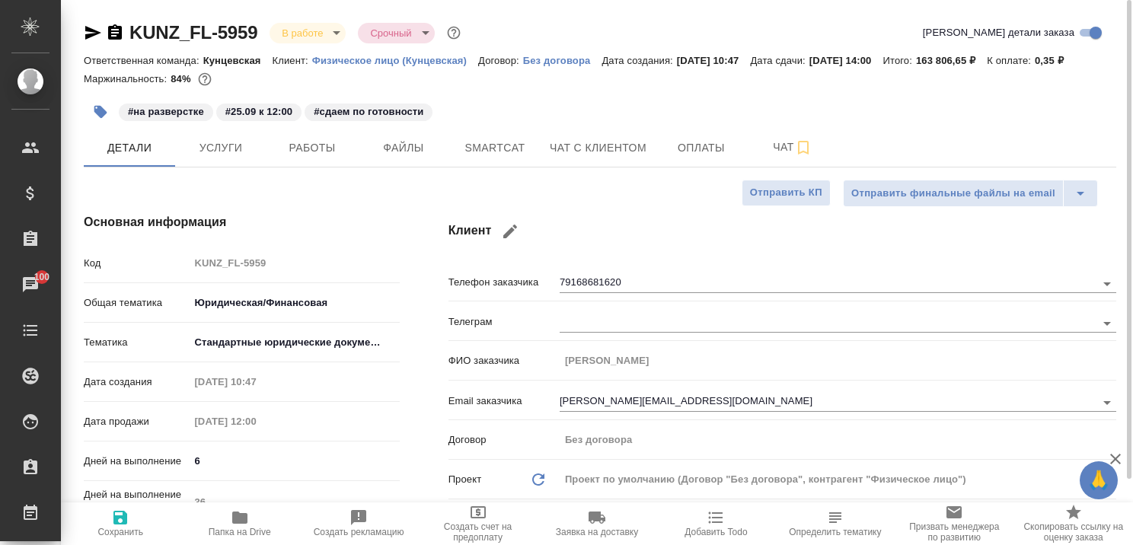
type textarea "x"
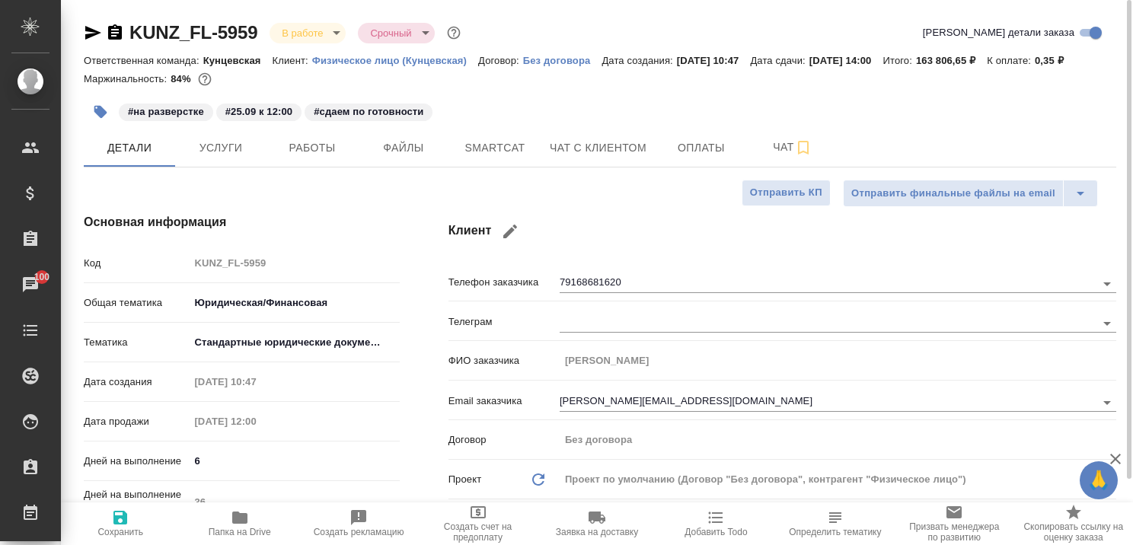
type textarea "x"
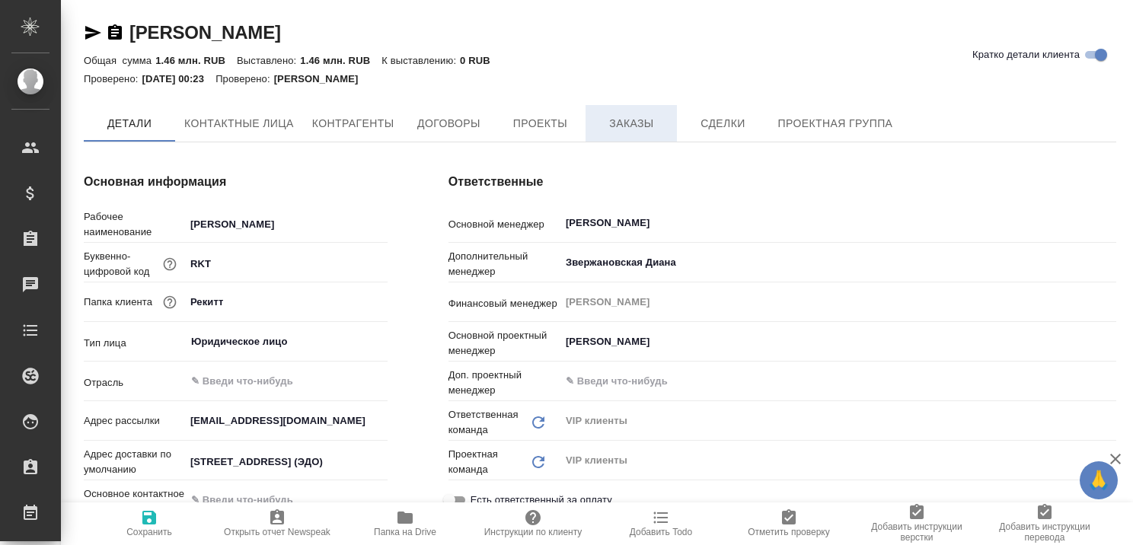
click at [636, 122] on span "Заказы" at bounding box center [631, 123] width 73 height 19
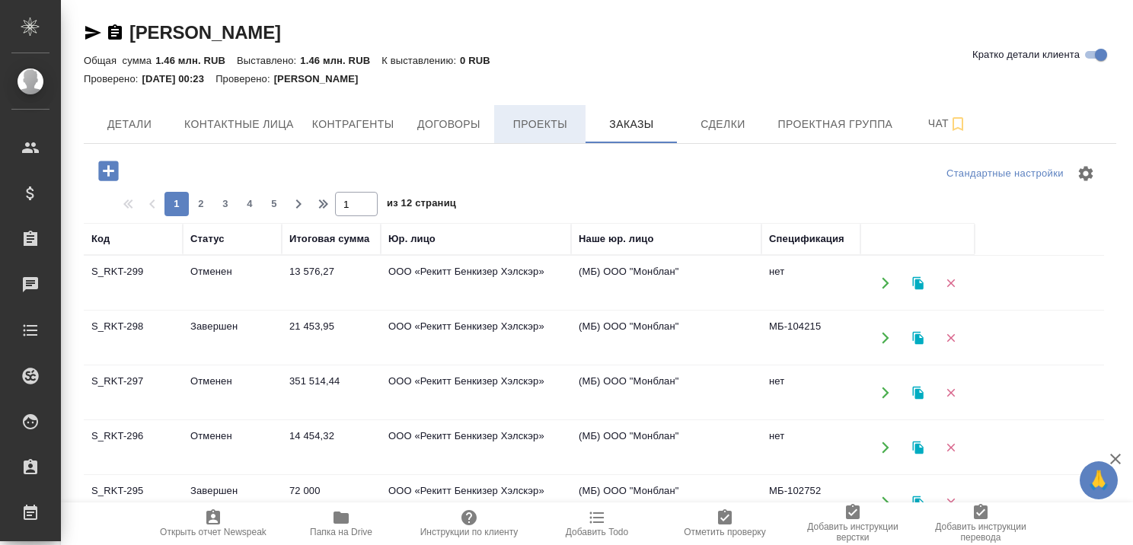
click at [563, 120] on span "Проекты" at bounding box center [539, 124] width 73 height 19
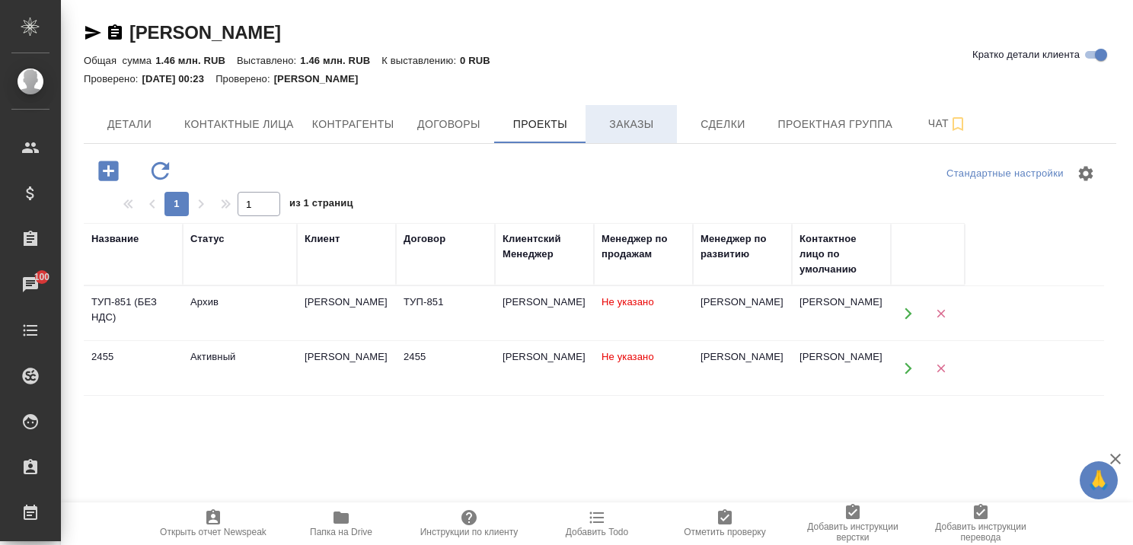
click at [622, 122] on span "Заказы" at bounding box center [631, 124] width 73 height 19
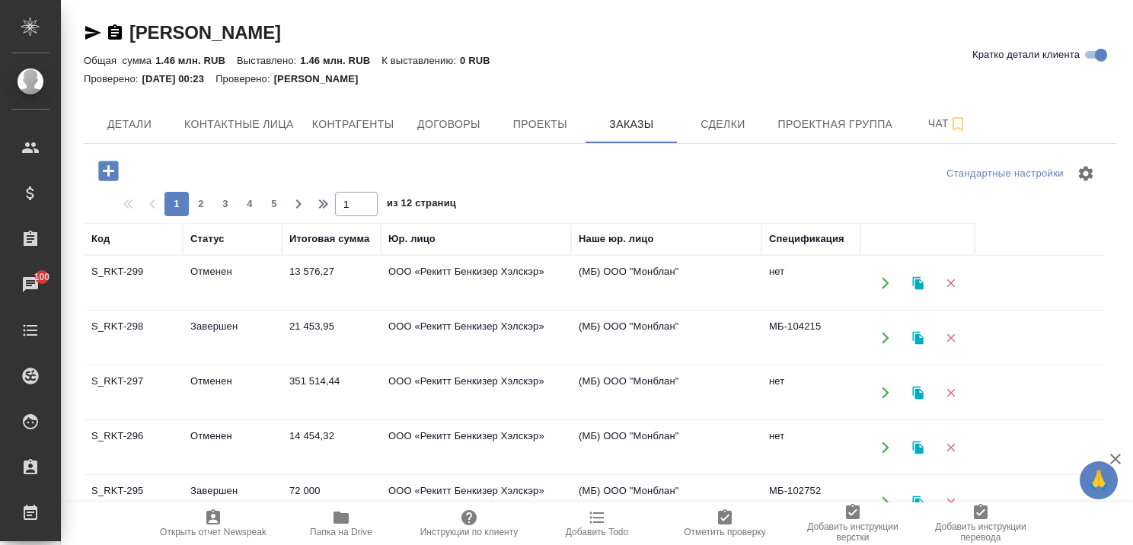
click at [206, 327] on td "Завершен" at bounding box center [232, 337] width 99 height 53
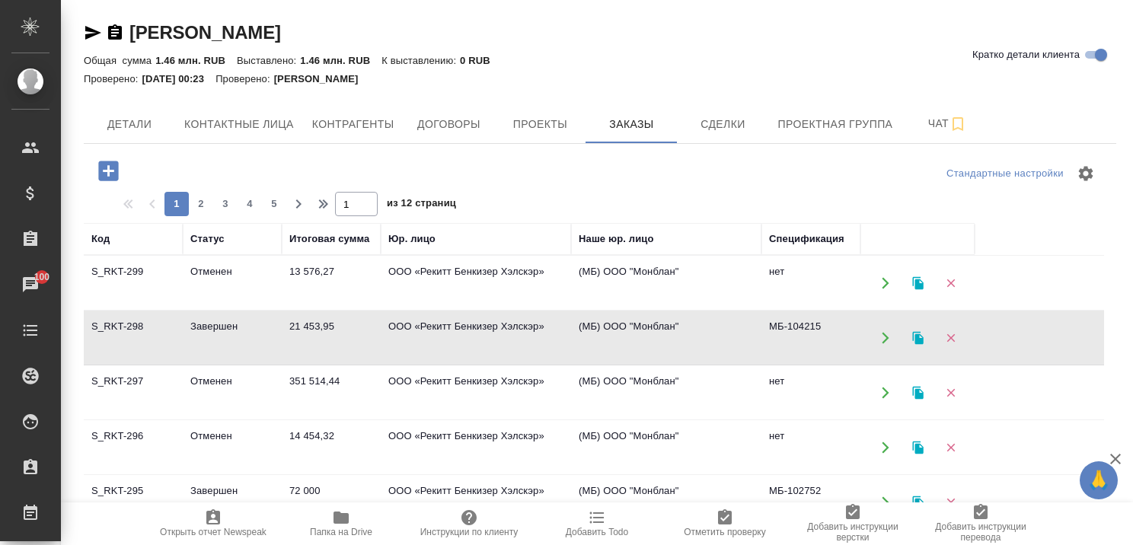
click at [211, 268] on td "Отменен" at bounding box center [232, 283] width 99 height 53
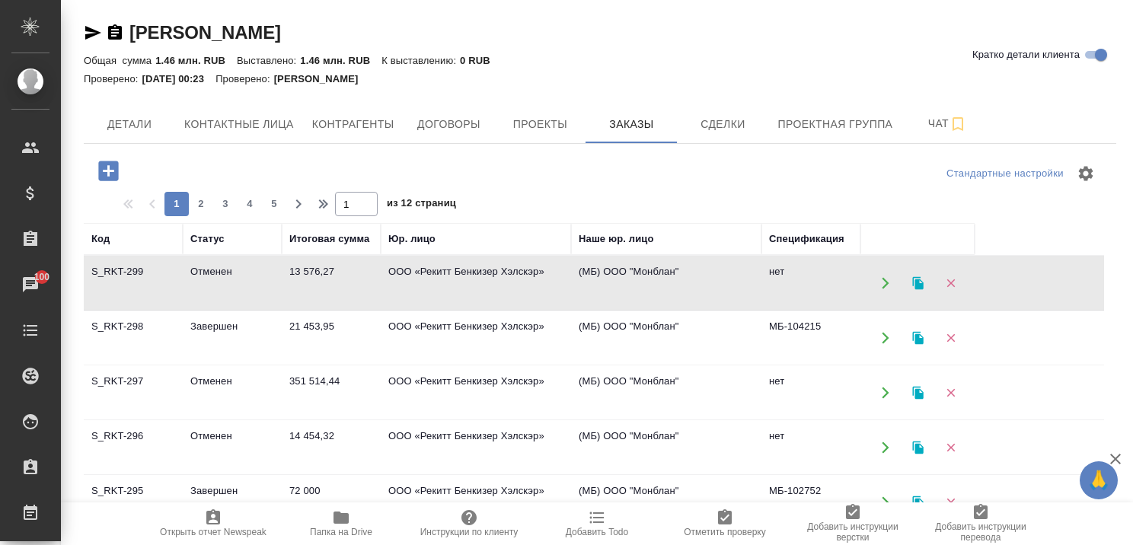
click at [211, 268] on td "Отменен" at bounding box center [232, 283] width 99 height 53
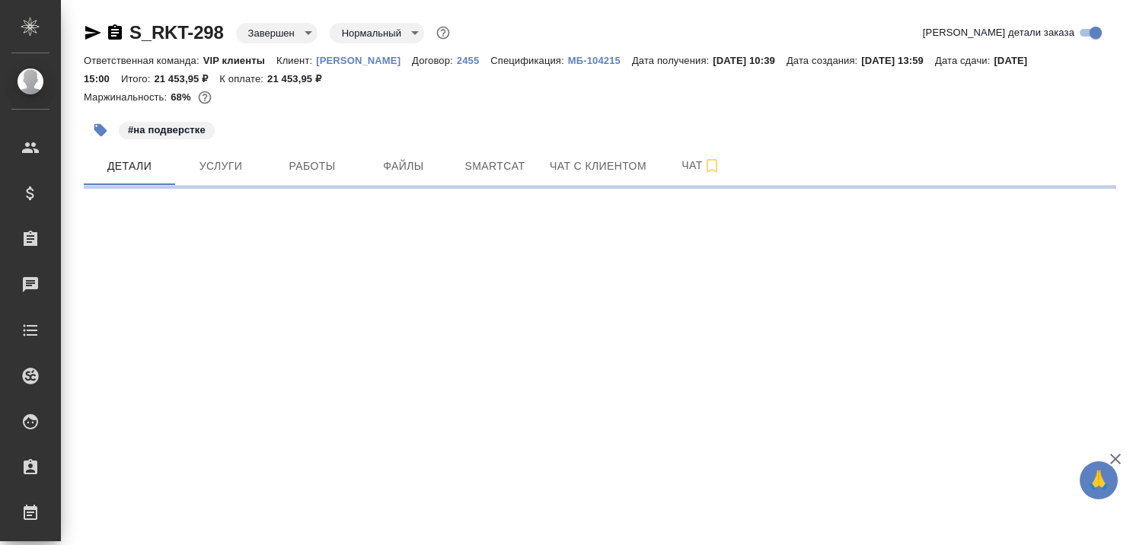
select select "RU"
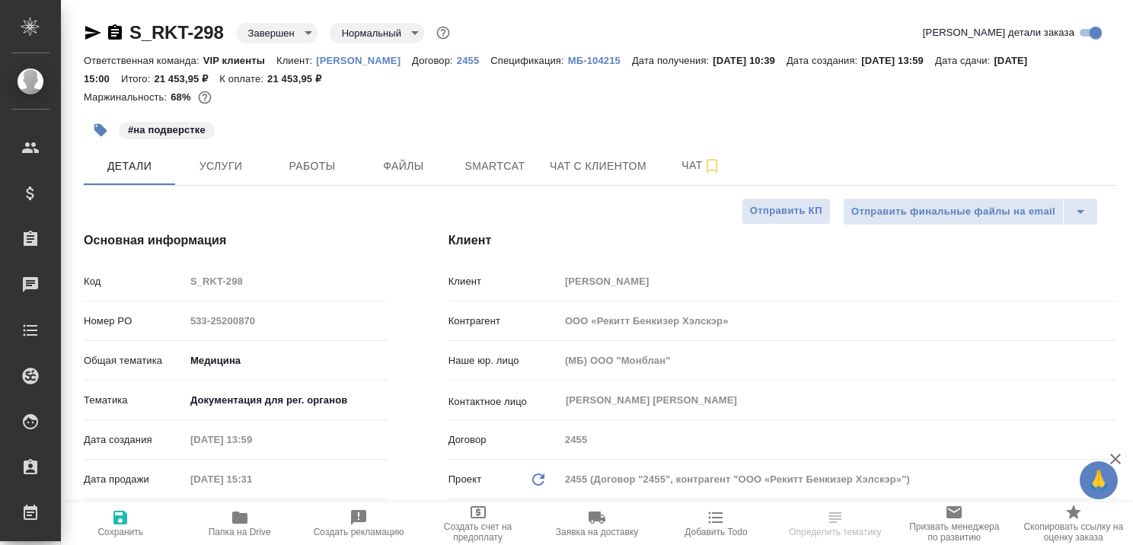
type textarea "x"
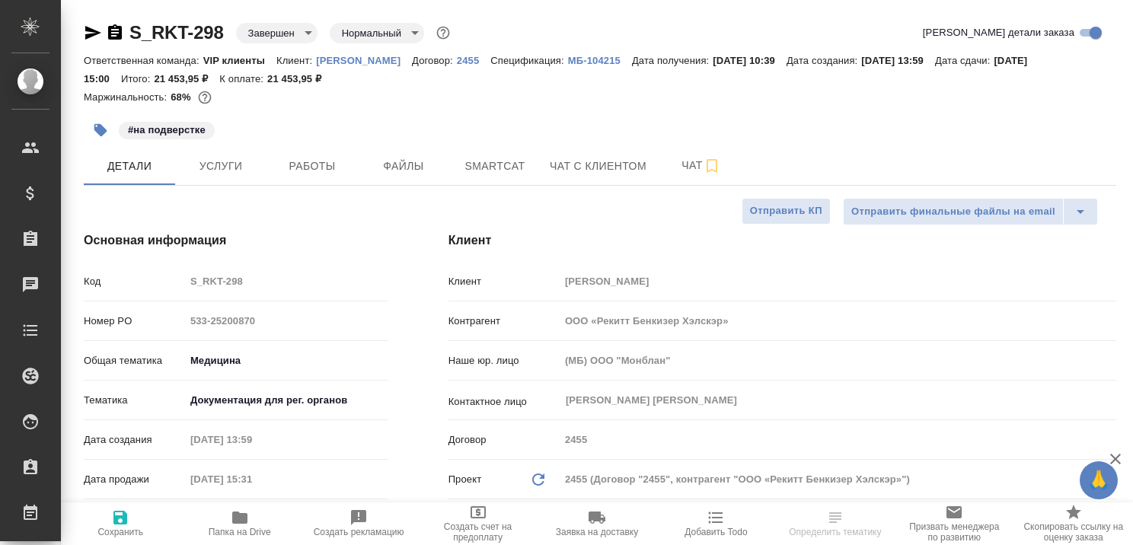
type textarea "x"
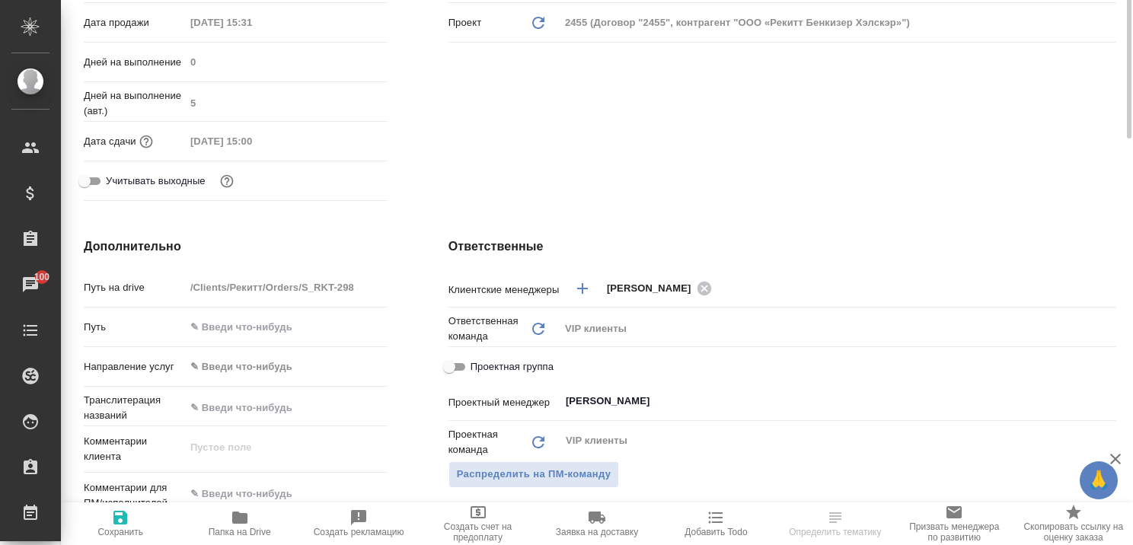
scroll to position [228, 0]
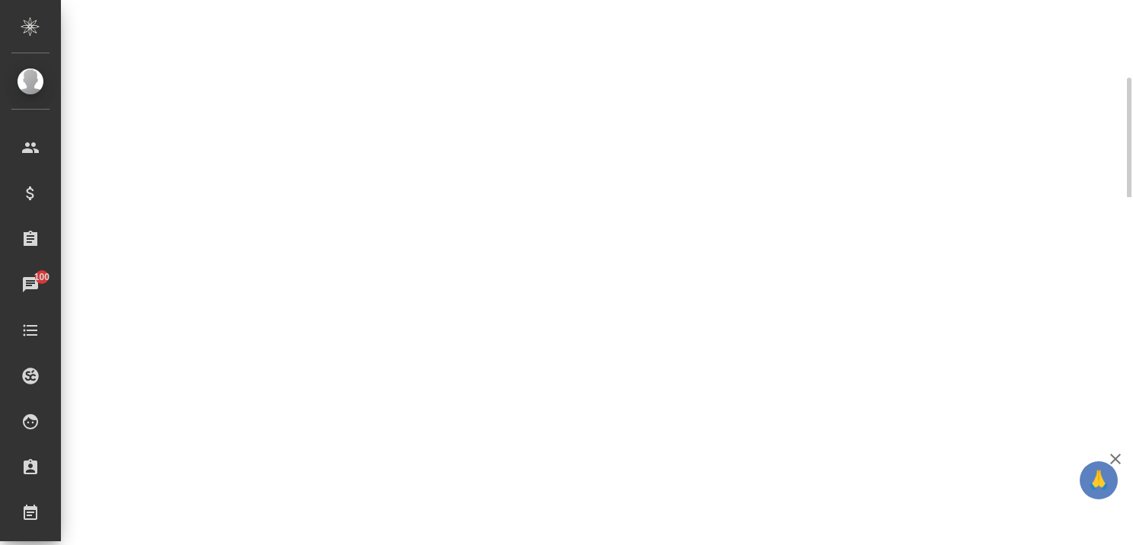
select select "RU"
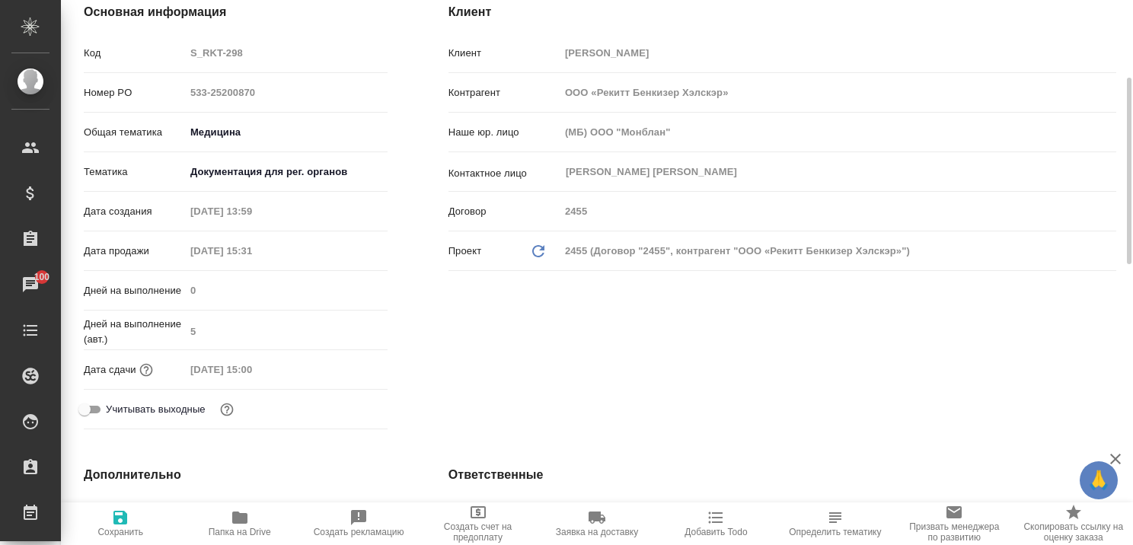
type textarea "x"
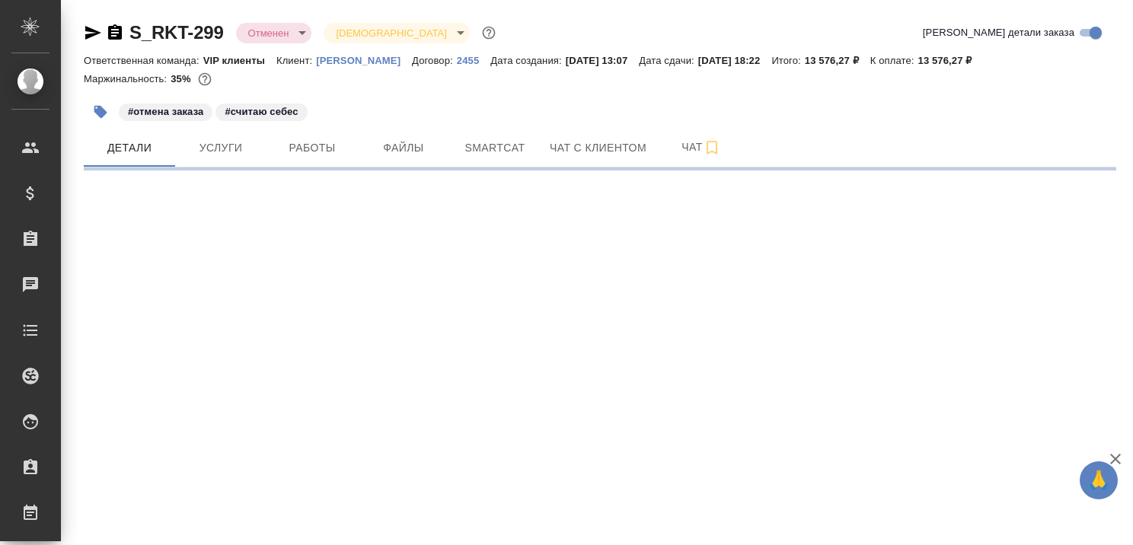
select select "RU"
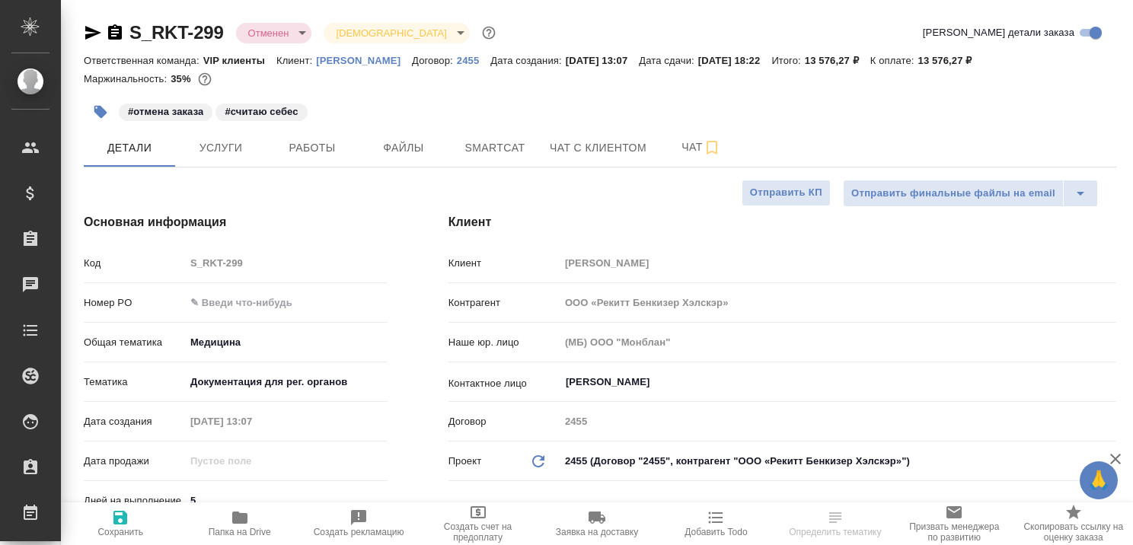
type textarea "x"
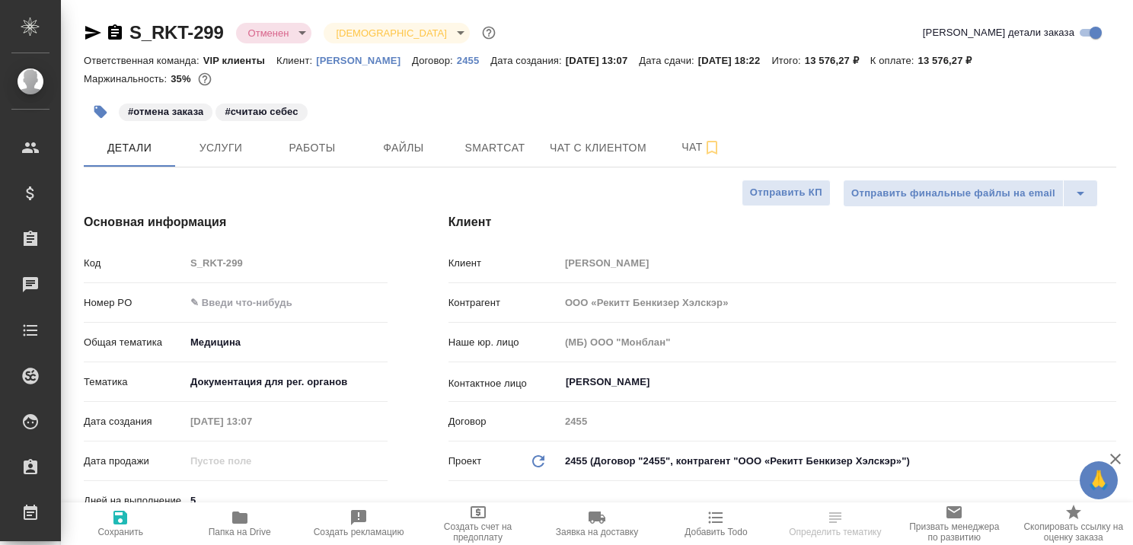
type textarea "x"
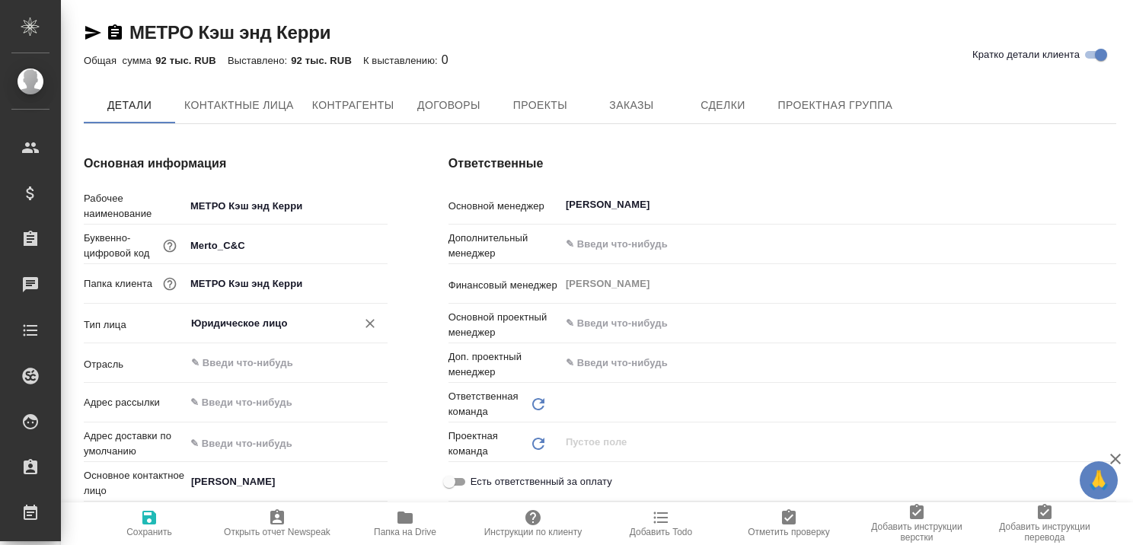
type input "Сити3"
type textarea "x"
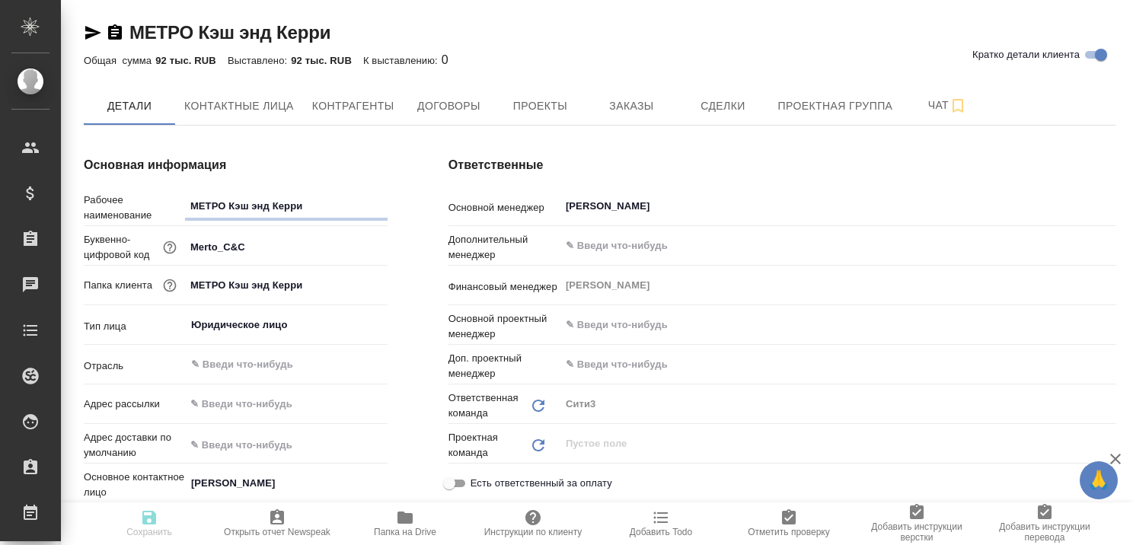
type textarea "x"
click at [634, 102] on span "Заказы" at bounding box center [631, 106] width 73 height 19
type textarea "x"
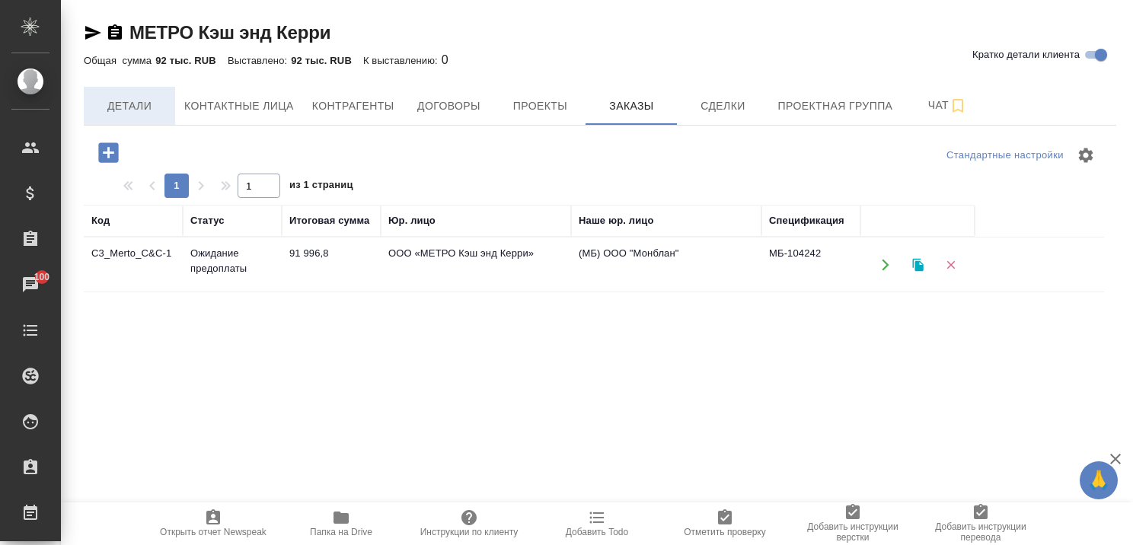
click at [125, 107] on span "Детали" at bounding box center [129, 106] width 73 height 19
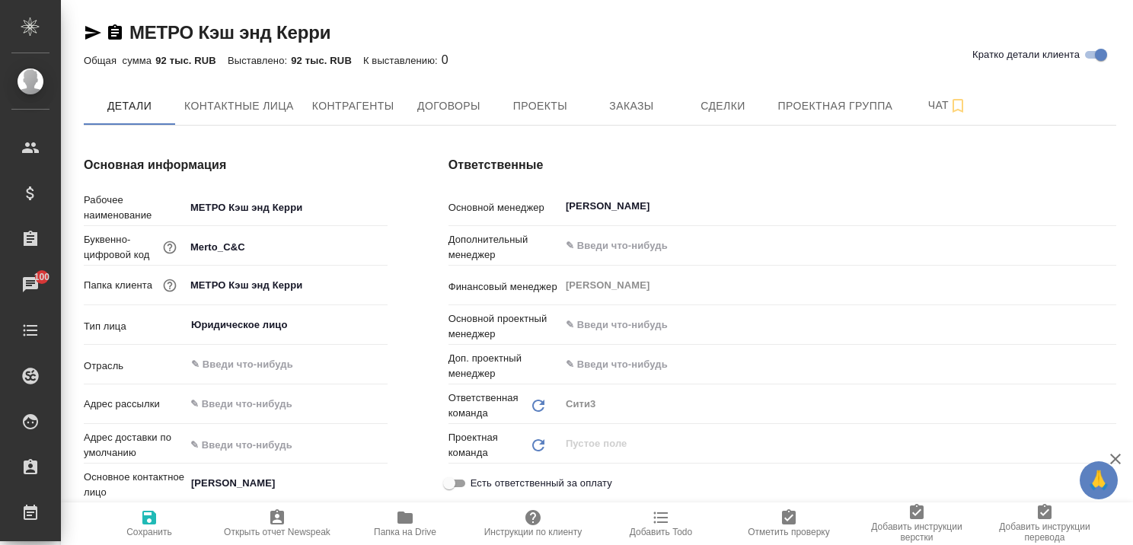
type textarea "x"
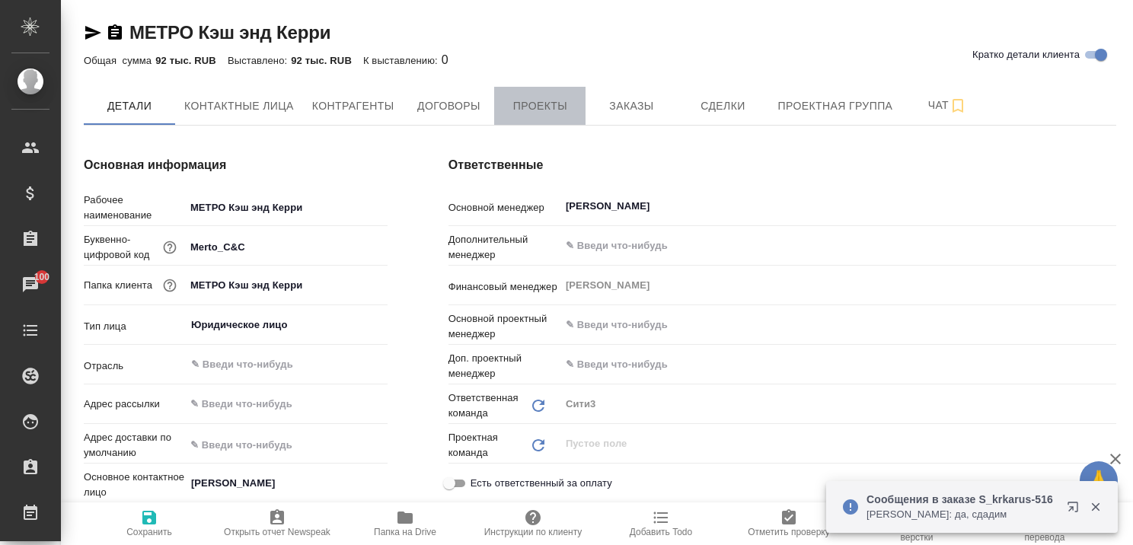
click at [533, 110] on span "Проекты" at bounding box center [539, 106] width 73 height 19
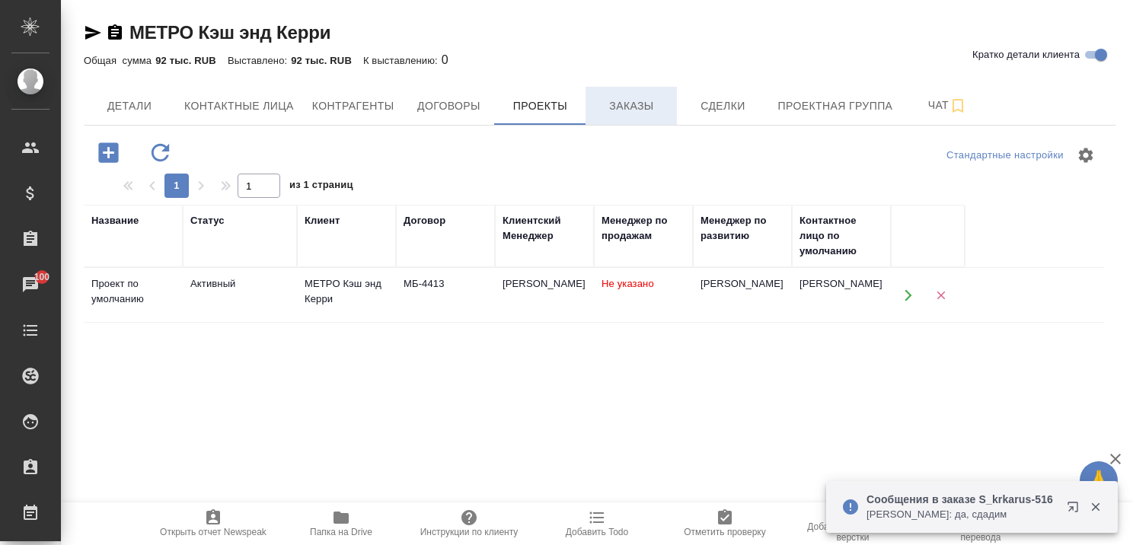
click at [640, 107] on span "Заказы" at bounding box center [631, 106] width 73 height 19
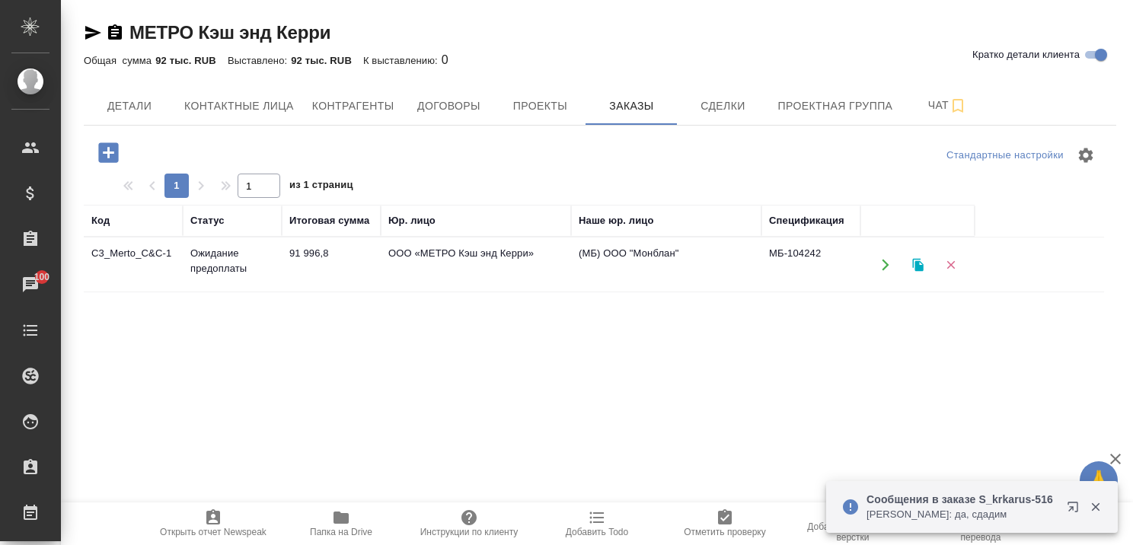
click at [220, 250] on td "Ожидание предоплаты" at bounding box center [232, 264] width 99 height 53
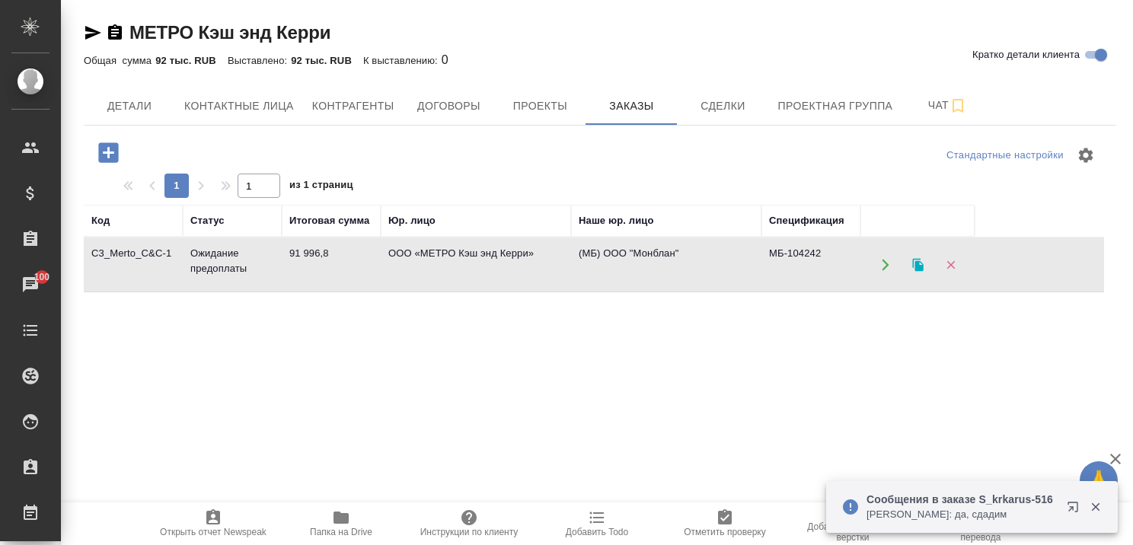
click at [224, 263] on td "Ожидание предоплаты" at bounding box center [232, 264] width 99 height 53
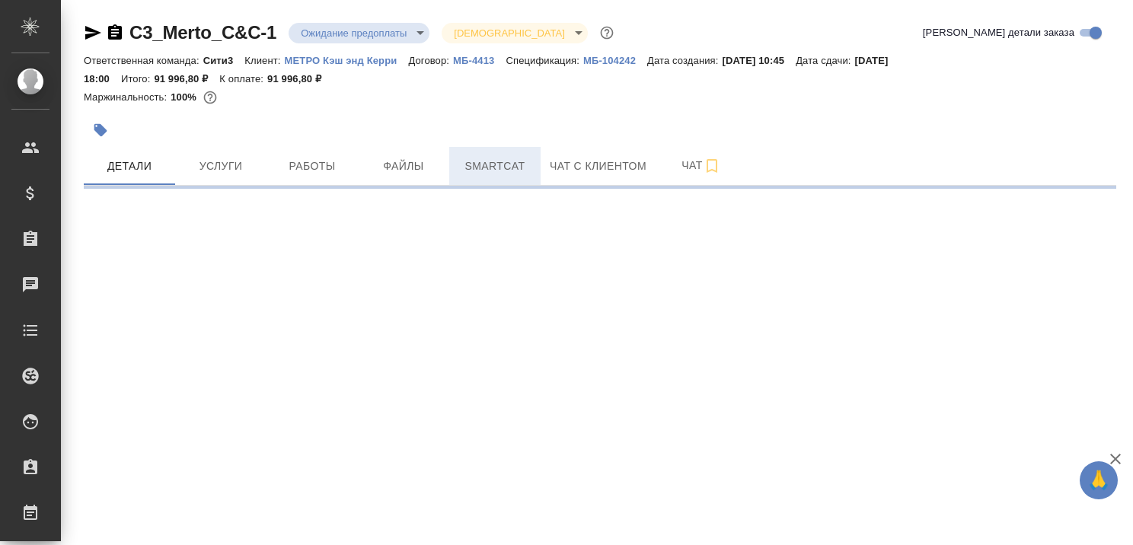
select select "RU"
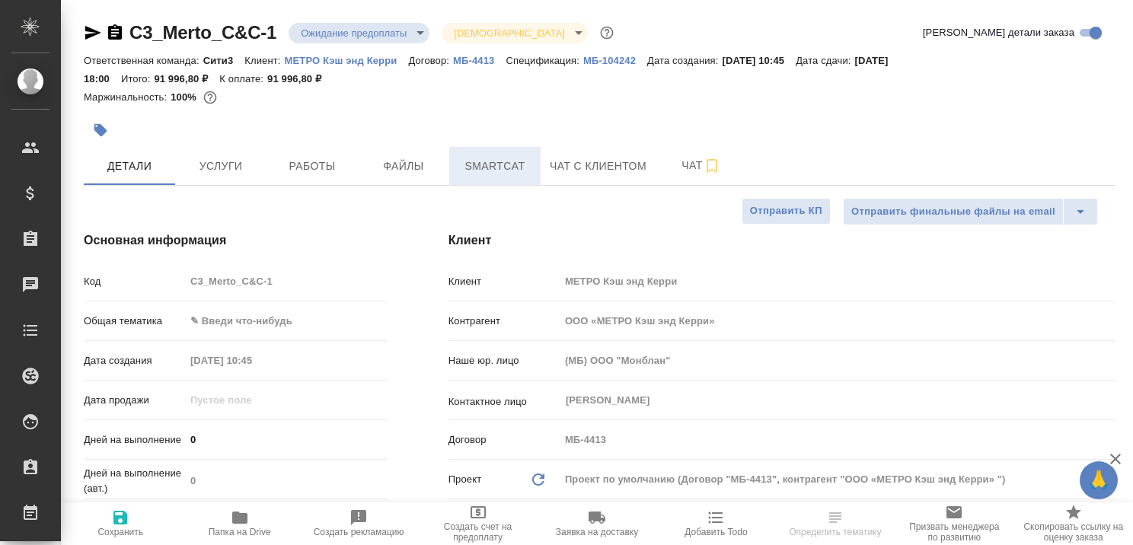
type textarea "x"
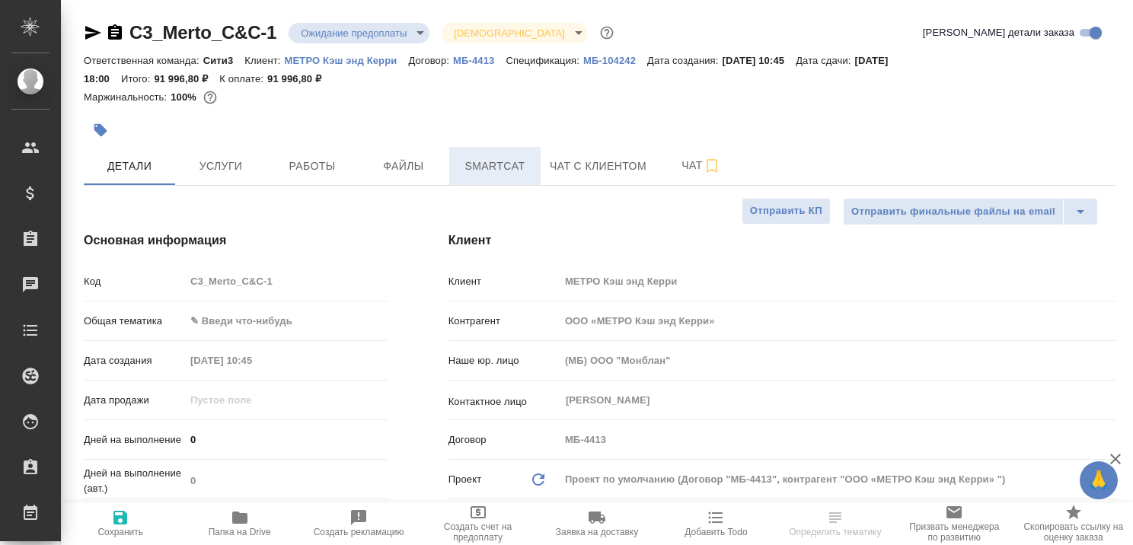
type textarea "x"
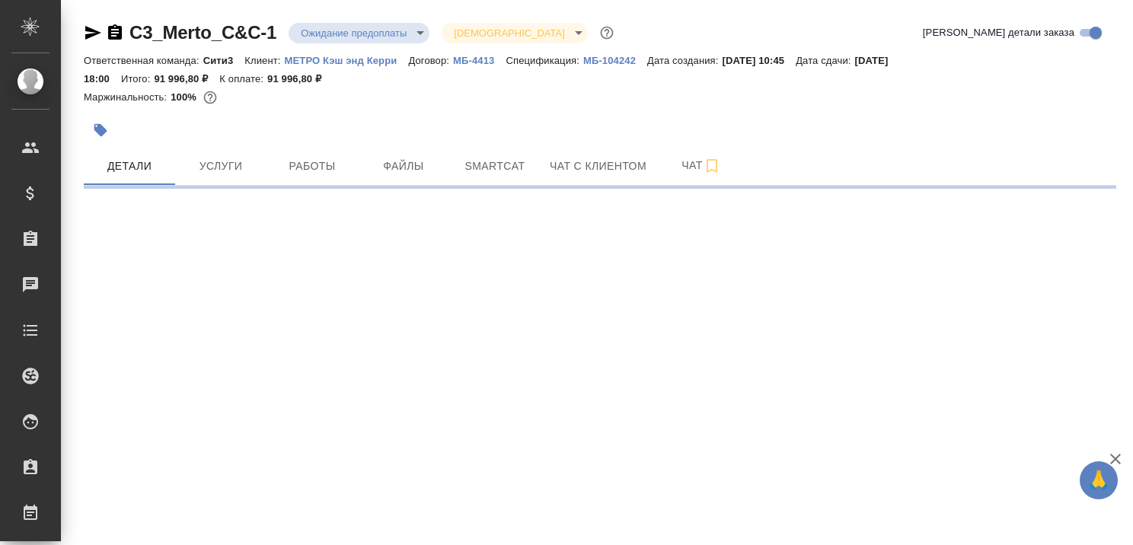
select select "RU"
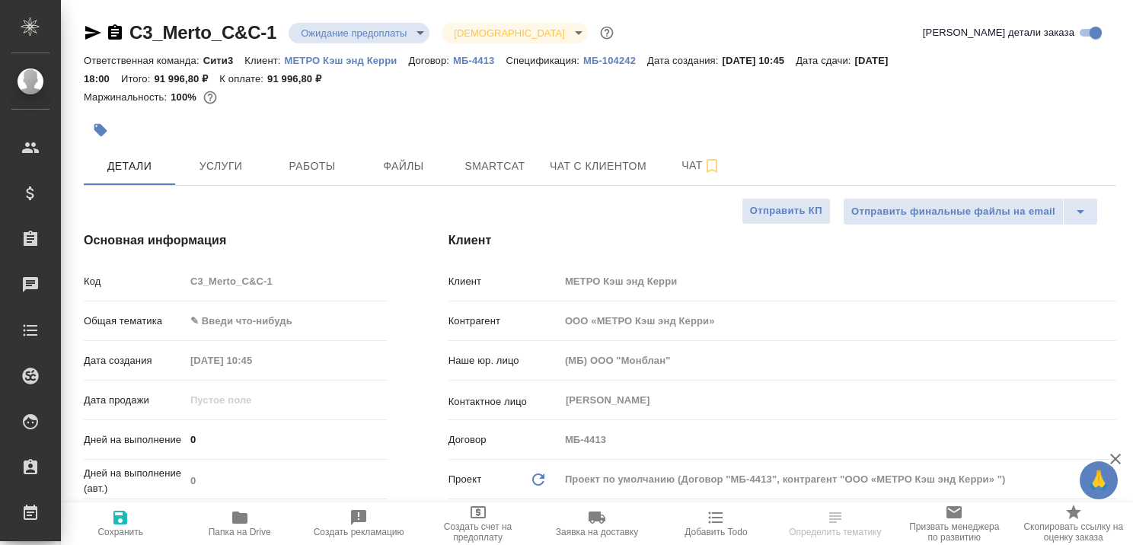
type textarea "x"
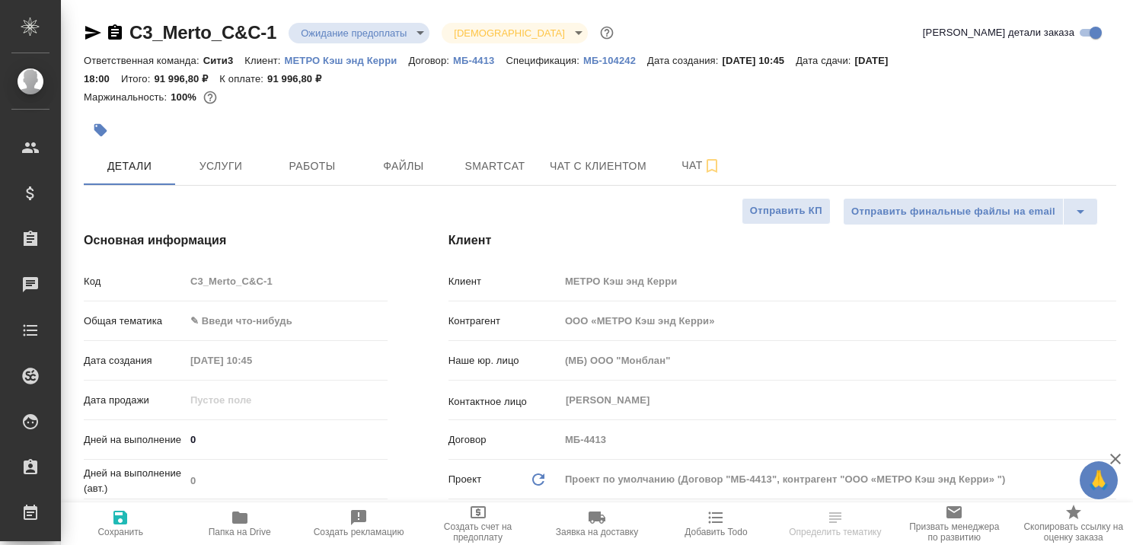
type textarea "x"
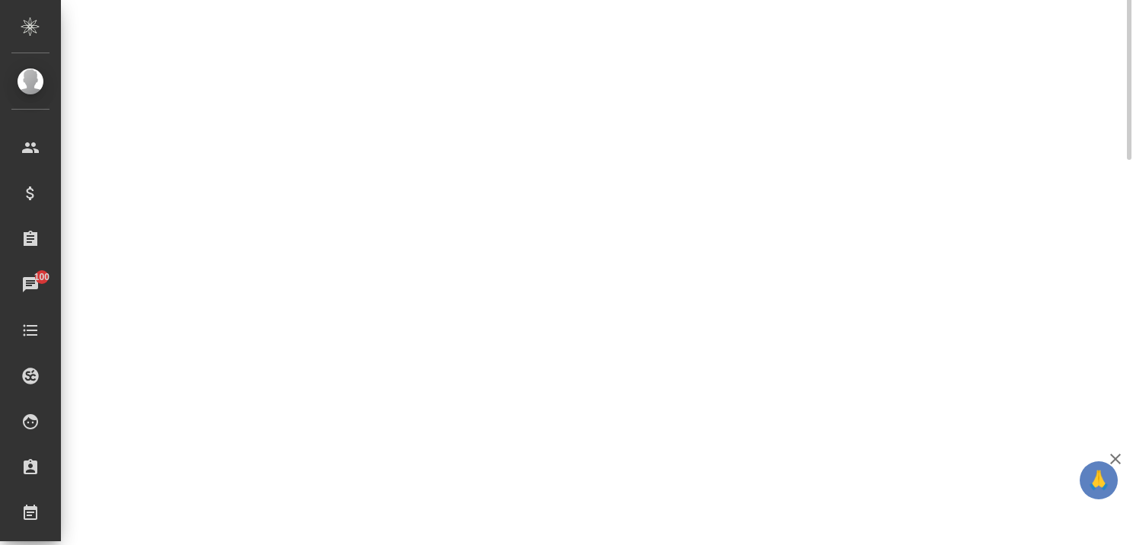
scroll to position [533, 0]
select select "RU"
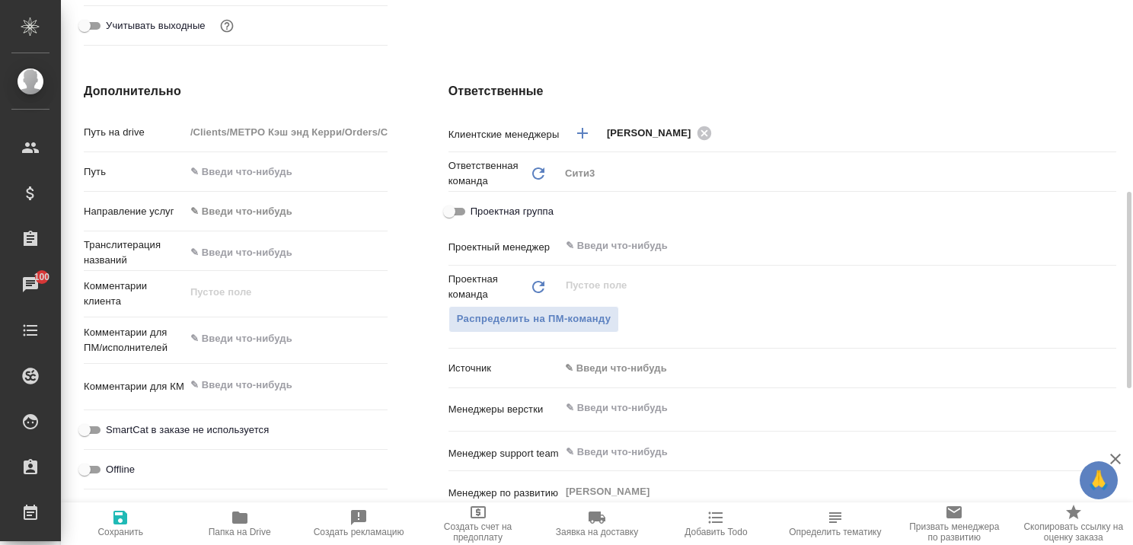
type textarea "x"
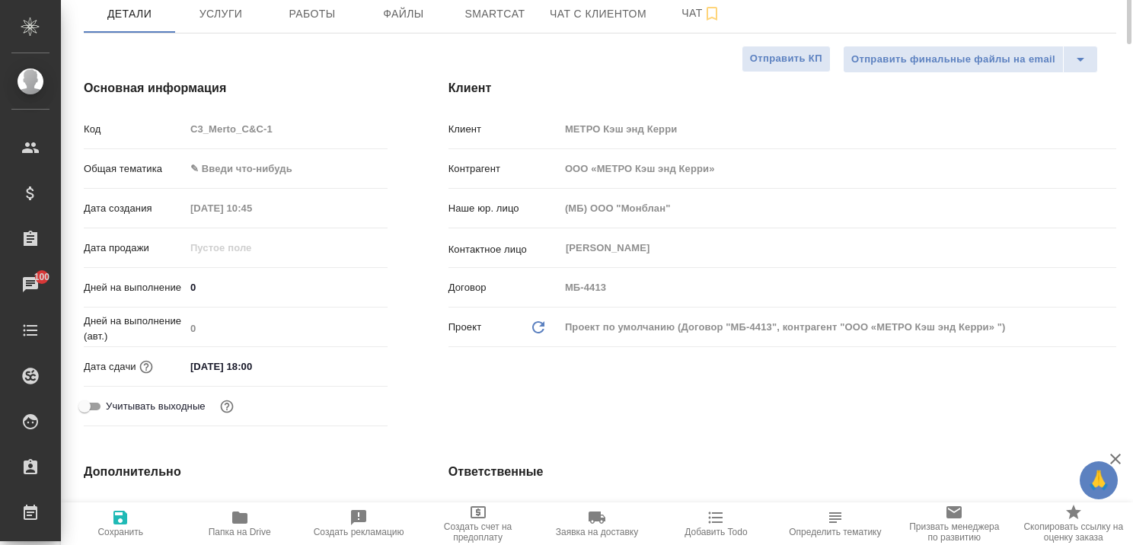
scroll to position [0, 0]
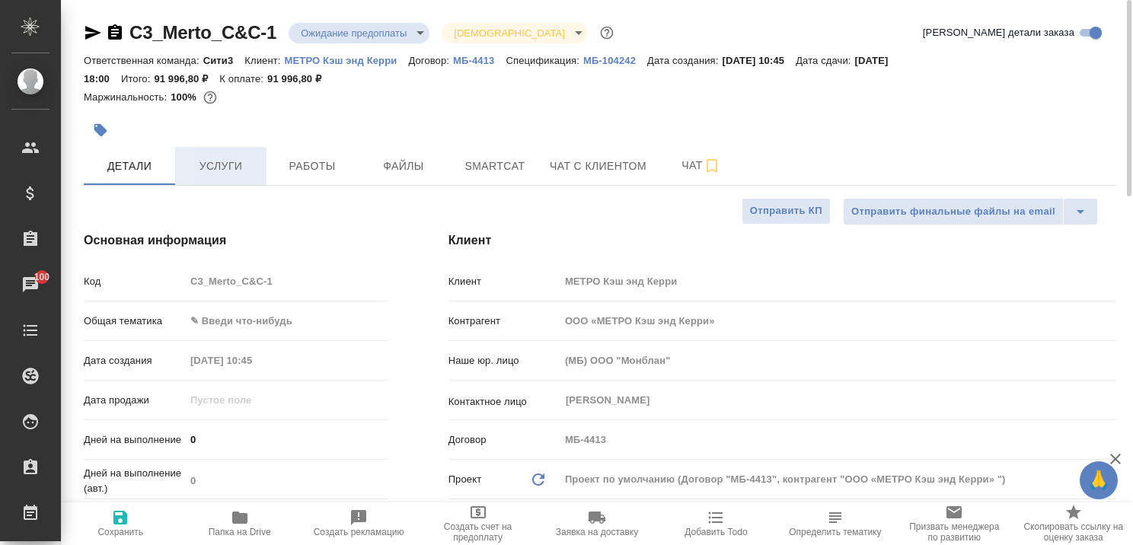
click at [230, 165] on span "Услуги" at bounding box center [220, 166] width 73 height 19
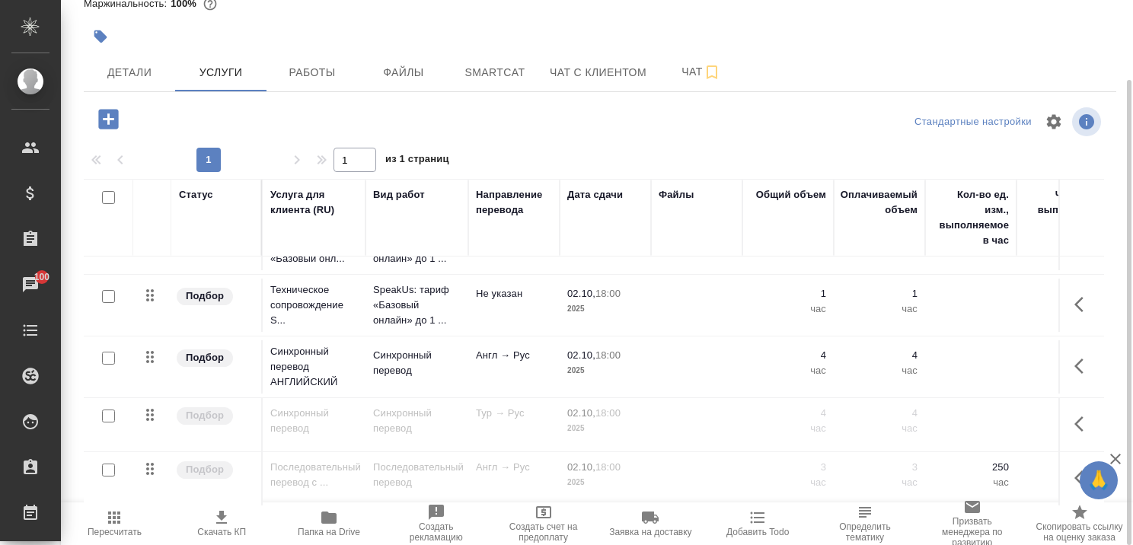
scroll to position [669, 0]
